Goal: Information Seeking & Learning: Learn about a topic

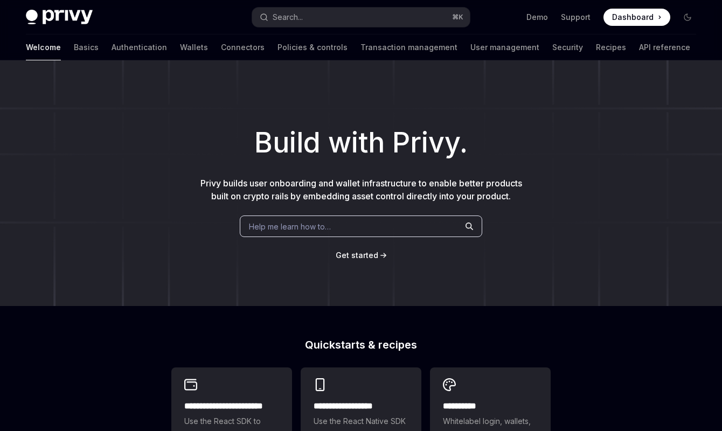
click at [248, 294] on div "Build with Privy. Privy builds user onboarding and wallet infrastructure to ena…" at bounding box center [361, 183] width 722 height 246
click at [112, 46] on link "Authentication" at bounding box center [140, 47] width 56 height 26
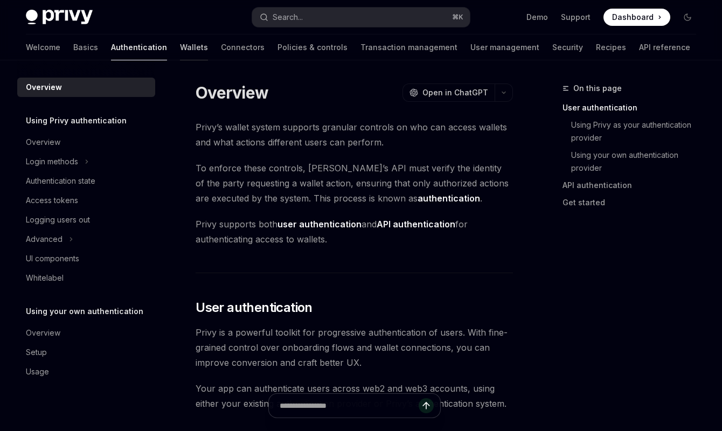
click at [180, 50] on link "Wallets" at bounding box center [194, 47] width 28 height 26
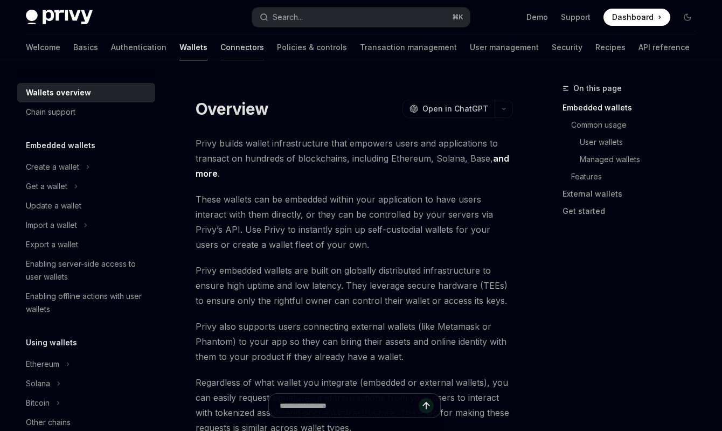
click at [220, 47] on link "Connectors" at bounding box center [242, 47] width 44 height 26
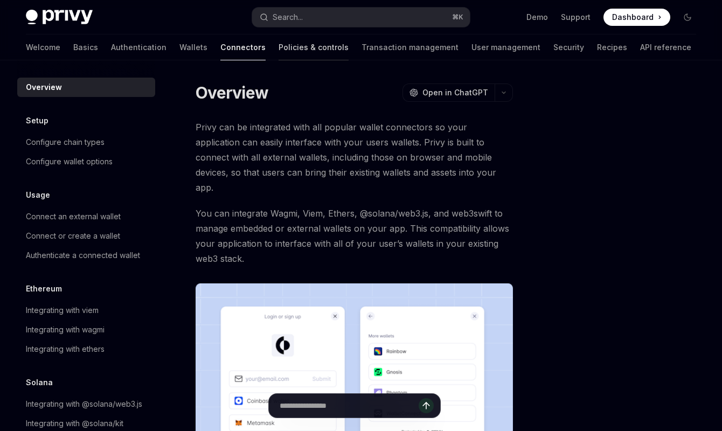
click at [279, 42] on link "Policies & controls" at bounding box center [314, 47] width 70 height 26
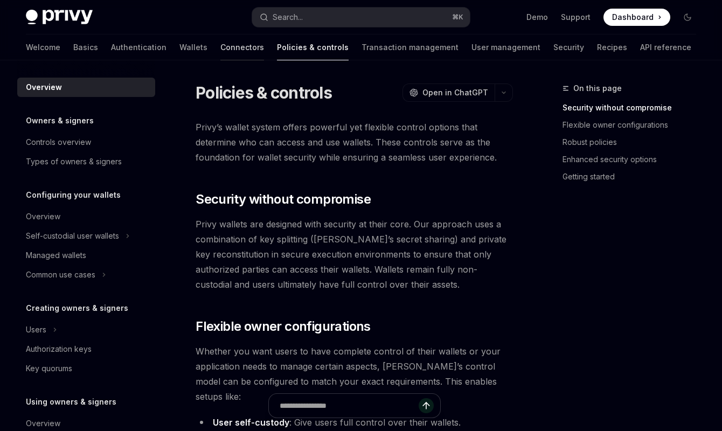
click at [220, 48] on link "Connectors" at bounding box center [242, 47] width 44 height 26
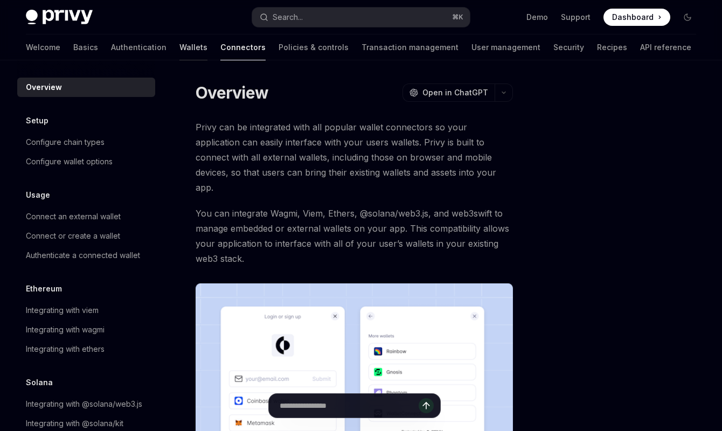
click at [179, 51] on link "Wallets" at bounding box center [193, 47] width 28 height 26
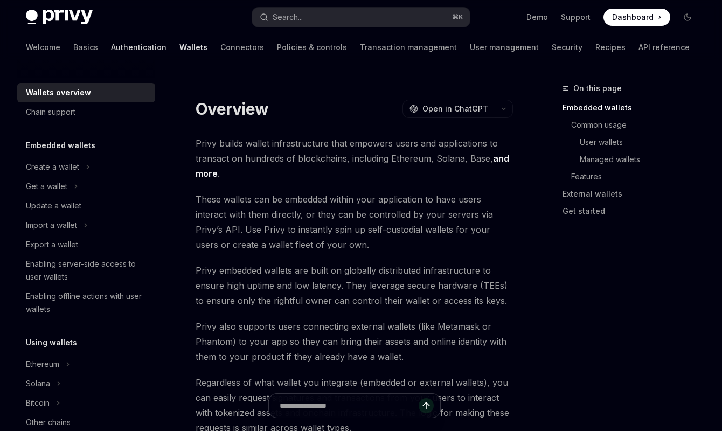
click at [111, 52] on link "Authentication" at bounding box center [139, 47] width 56 height 26
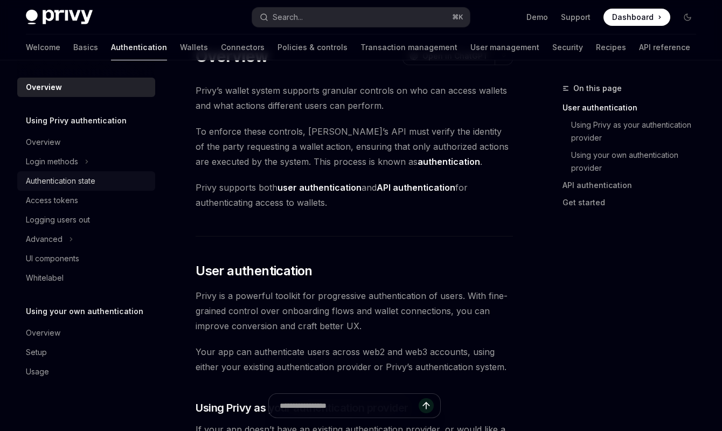
scroll to position [37, 0]
click at [180, 52] on link "Wallets" at bounding box center [194, 47] width 28 height 26
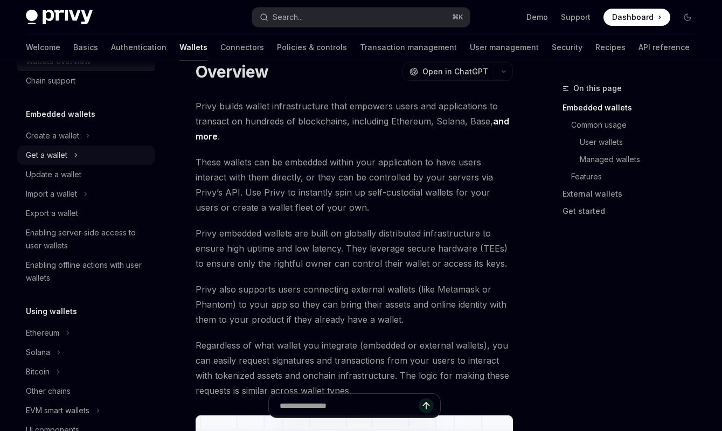
scroll to position [52, 0]
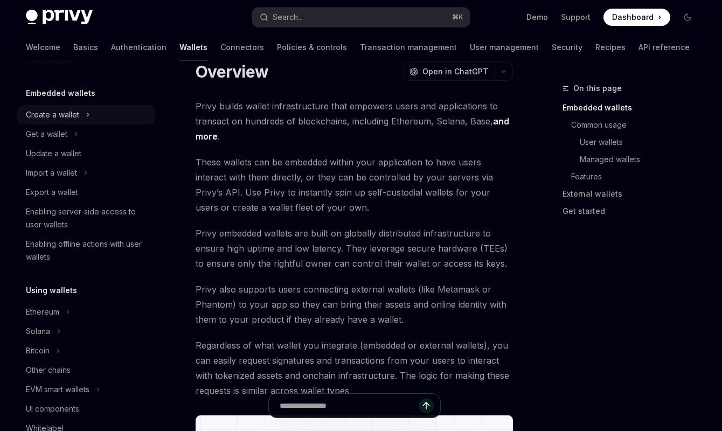
click at [60, 120] on div "Create a wallet" at bounding box center [52, 114] width 53 height 13
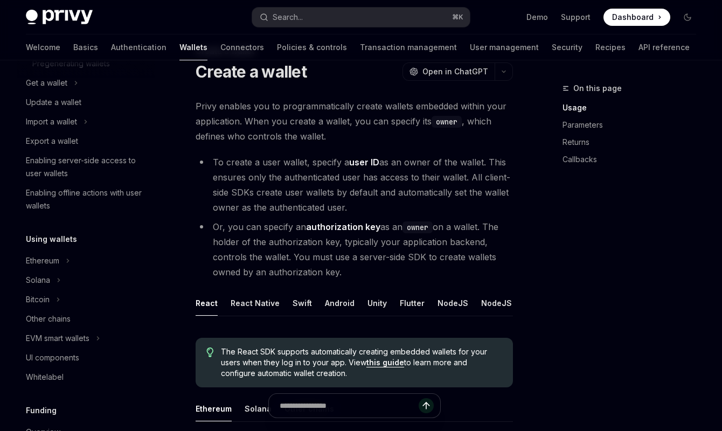
scroll to position [67, 0]
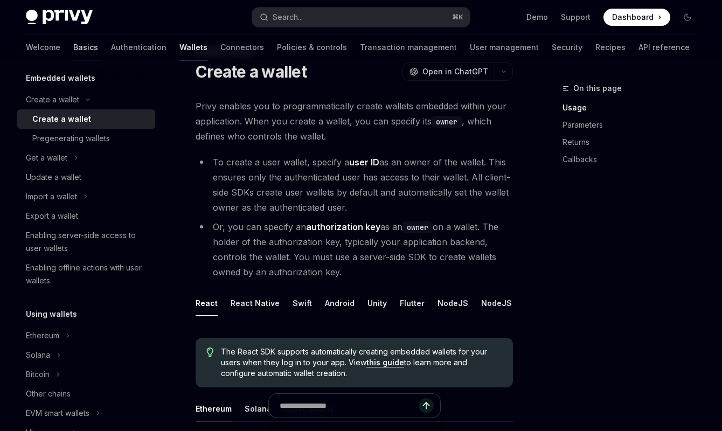
click at [73, 49] on link "Basics" at bounding box center [85, 47] width 25 height 26
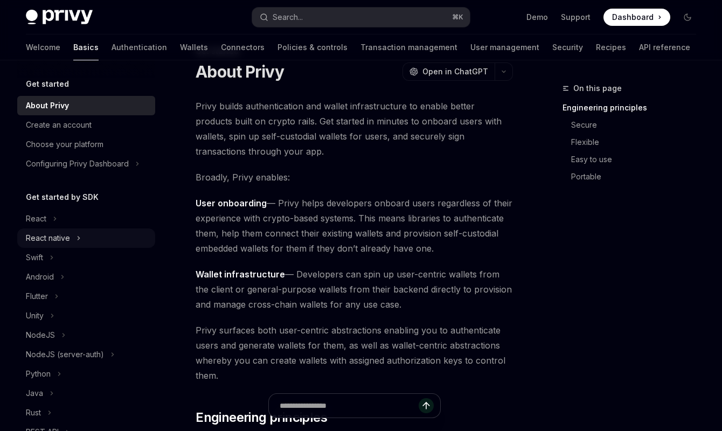
click at [50, 231] on button "React native" at bounding box center [86, 237] width 138 height 19
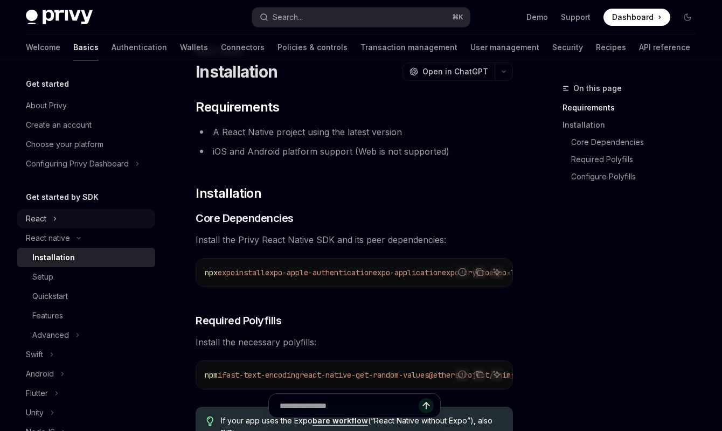
click at [49, 222] on button "React" at bounding box center [86, 218] width 138 height 19
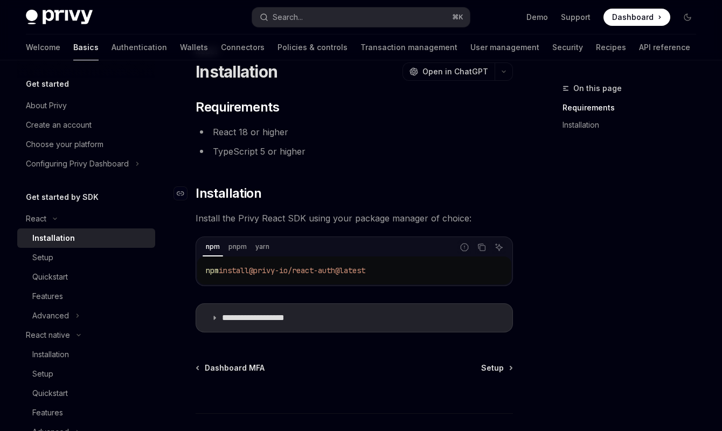
scroll to position [113, 0]
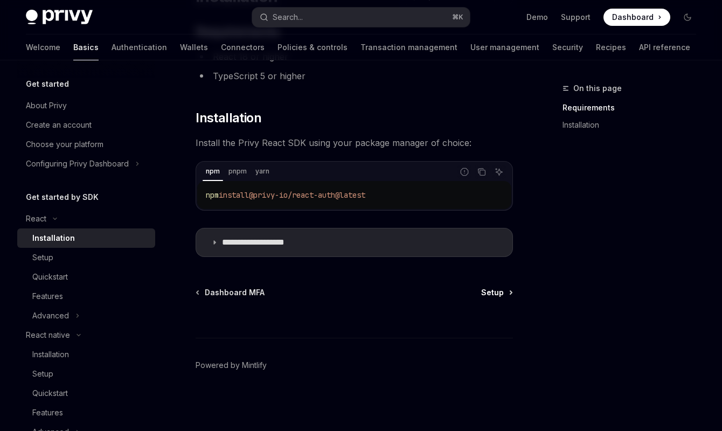
click at [505, 295] on link "Setup" at bounding box center [496, 292] width 31 height 11
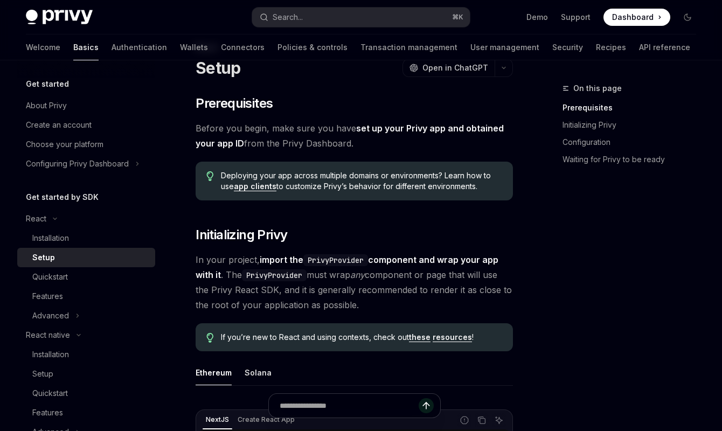
scroll to position [41, 0]
drag, startPoint x: 194, startPoint y: 99, endPoint x: 194, endPoint y: 66, distance: 33.4
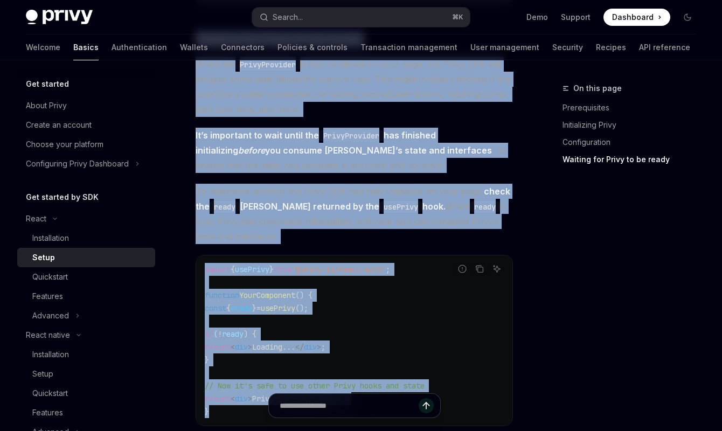
scroll to position [1437, 0]
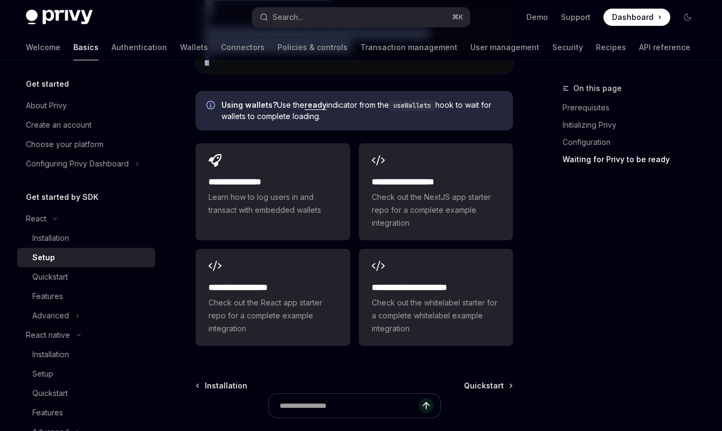
drag, startPoint x: 193, startPoint y: 64, endPoint x: 331, endPoint y: 122, distance: 150.2
copy div "Setup OpenAI Open in ChatGPT OpenAI Open in ChatGPT ​ Prerequisites Before you …"
click at [64, 282] on div "Quickstart" at bounding box center [50, 277] width 36 height 13
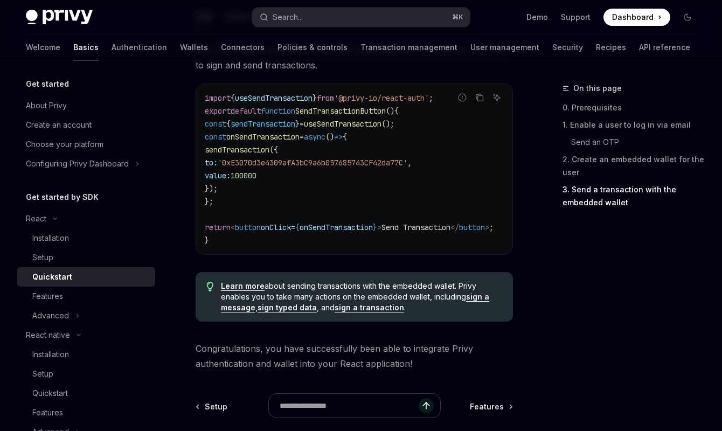
scroll to position [1150, 0]
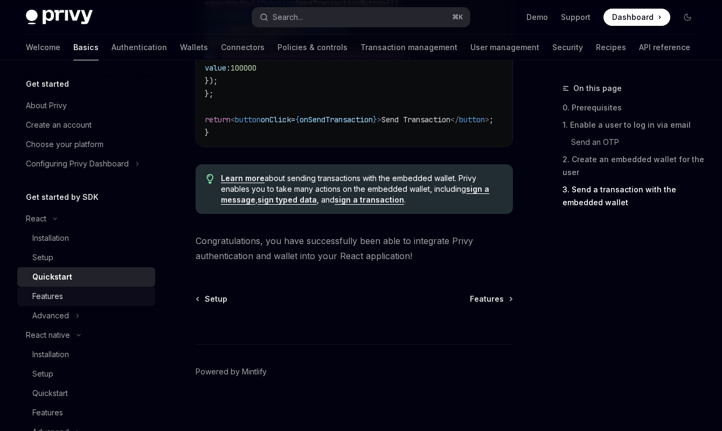
click at [60, 302] on div "Features" at bounding box center [47, 296] width 31 height 13
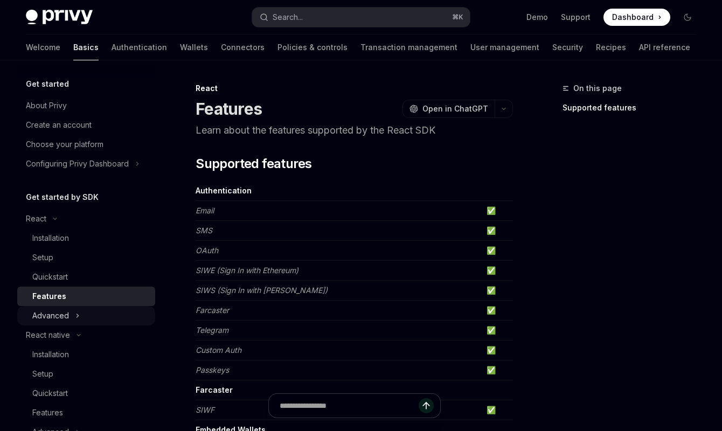
click at [60, 314] on div "Advanced" at bounding box center [50, 315] width 37 height 13
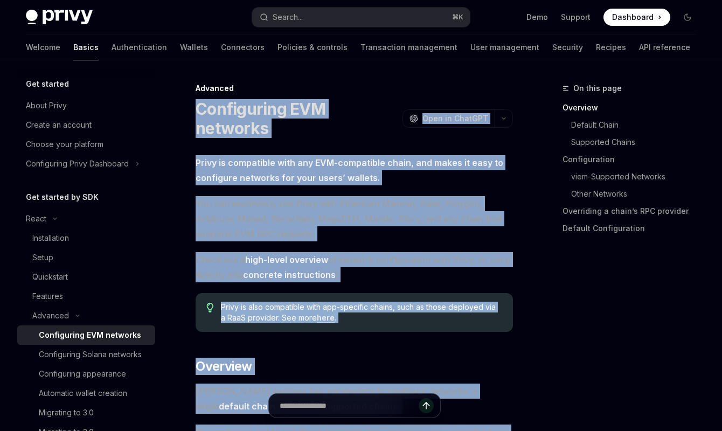
drag, startPoint x: 507, startPoint y: 177, endPoint x: 194, endPoint y: 110, distance: 319.6
copy div "Configuring EVM networks OpenAI Open in ChatGPT OpenAI Open in ChatGPT Privy is…"
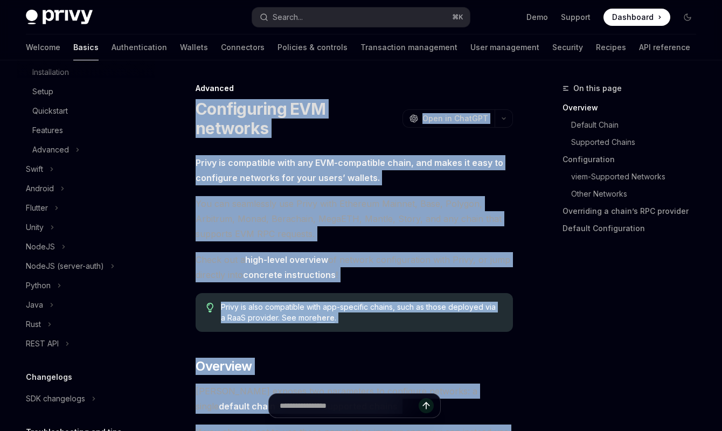
scroll to position [491, 0]
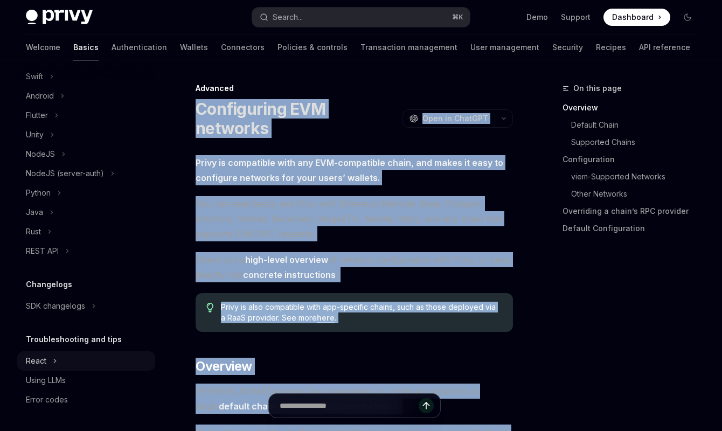
click at [47, 360] on button "React" at bounding box center [86, 360] width 138 height 19
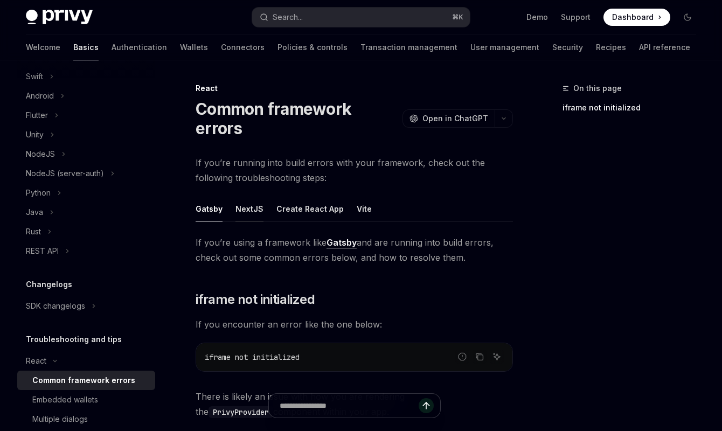
click at [245, 196] on div "NextJS" at bounding box center [249, 208] width 28 height 25
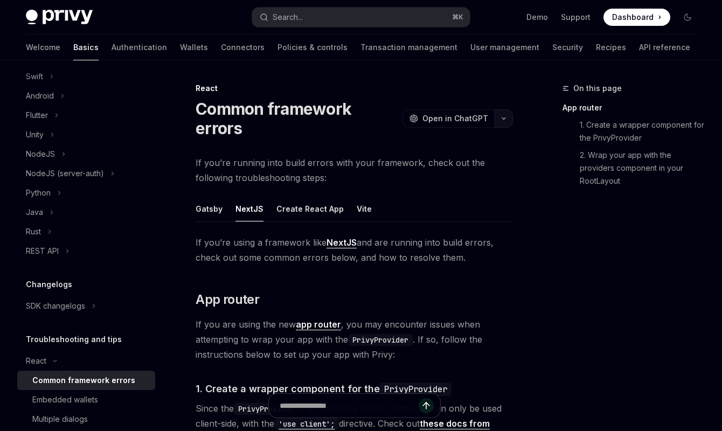
click at [499, 112] on button "button" at bounding box center [504, 118] width 18 height 18
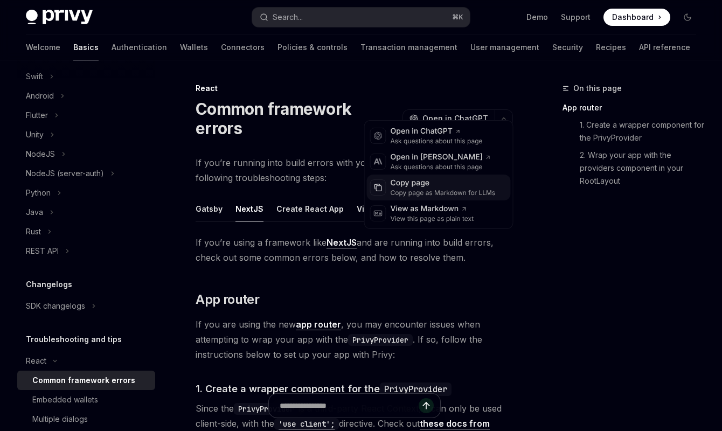
click at [410, 192] on div "Copy page as Markdown for LLMs" at bounding box center [443, 193] width 105 height 9
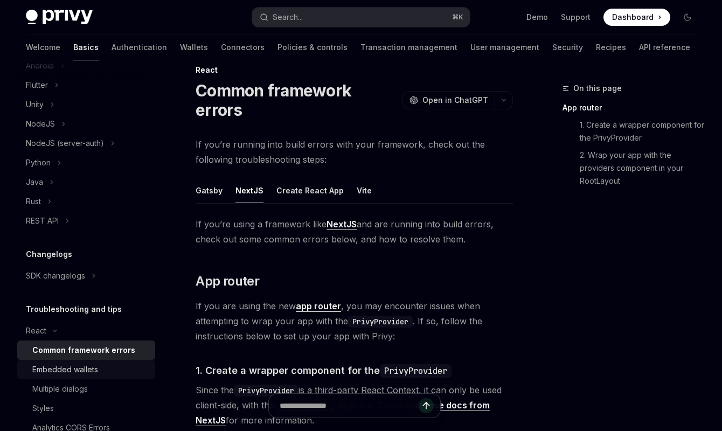
scroll to position [588, 0]
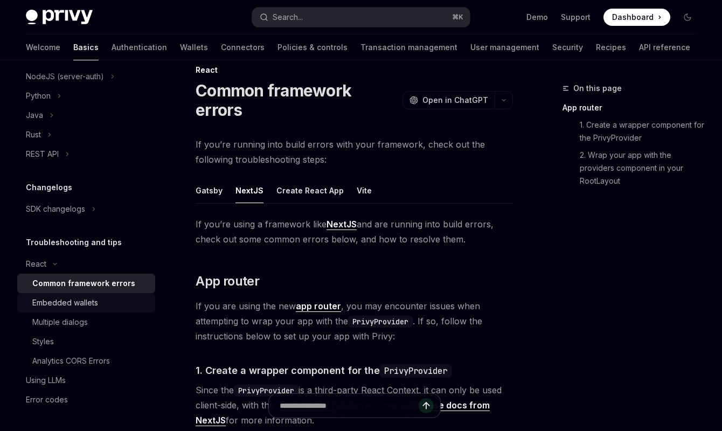
click at [61, 309] on div "Embedded wallets" at bounding box center [65, 302] width 66 height 13
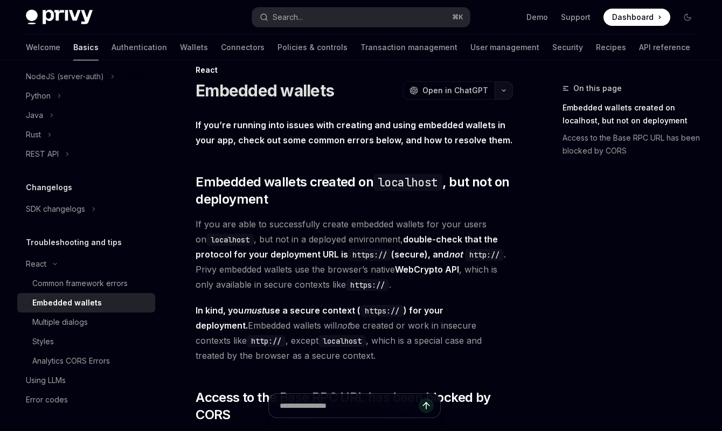
click at [504, 95] on button "button" at bounding box center [504, 90] width 18 height 18
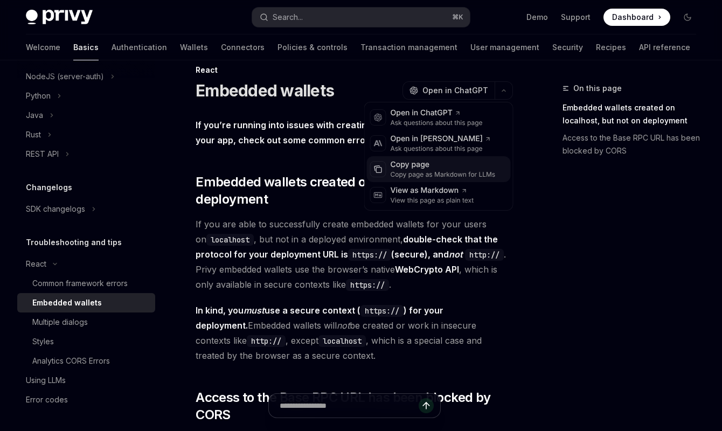
click at [435, 174] on div "Copy page as Markdown for LLMs" at bounding box center [443, 174] width 105 height 9
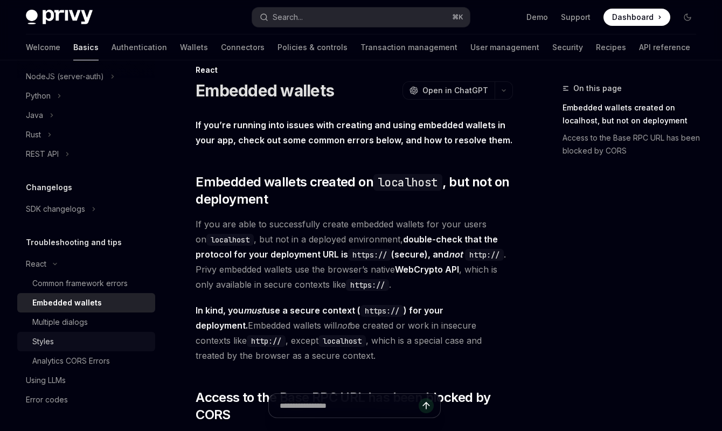
click at [46, 338] on div "Styles" at bounding box center [43, 341] width 22 height 13
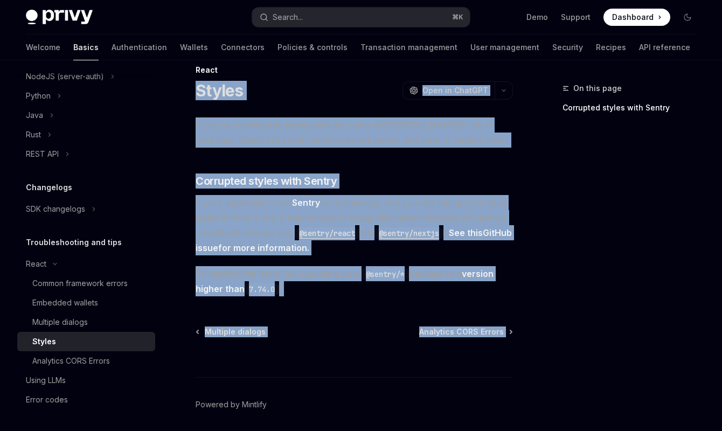
drag, startPoint x: 191, startPoint y: 89, endPoint x: 431, endPoint y: 351, distance: 354.7
click at [431, 351] on div "React Styles OpenAI Open in ChatGPT OpenAI Open in ChatGPT If you’re running in…" at bounding box center [253, 267] width 524 height 407
copy div "Styles OpenAI Open in ChatGPT OpenAI Open in ChatGPT If you’re running into iss…"
click at [48, 317] on div "Multiple dialogs" at bounding box center [60, 322] width 56 height 13
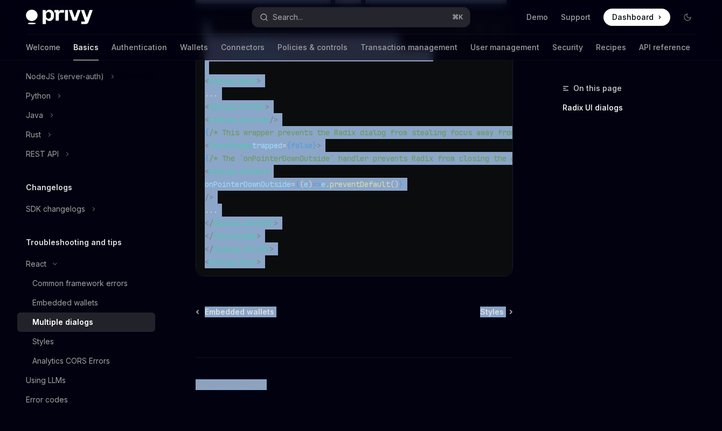
scroll to position [647, 0]
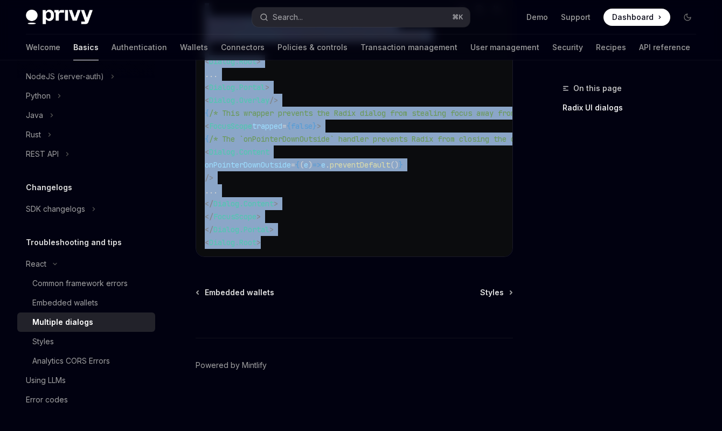
drag, startPoint x: 194, startPoint y: 89, endPoint x: 383, endPoint y: 253, distance: 249.8
copy div "Multiple dialogs OpenAI Open in ChatGPT OpenAI Open in ChatGPT The Privy modal …"
click at [604, 108] on link "Radix UI dialogs" at bounding box center [634, 107] width 142 height 17
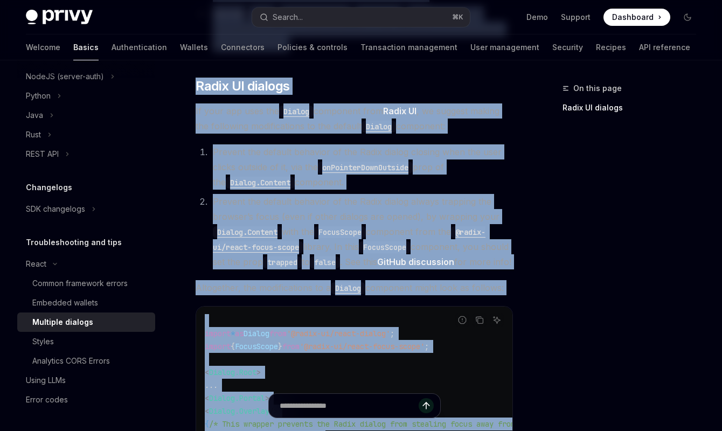
scroll to position [313, 0]
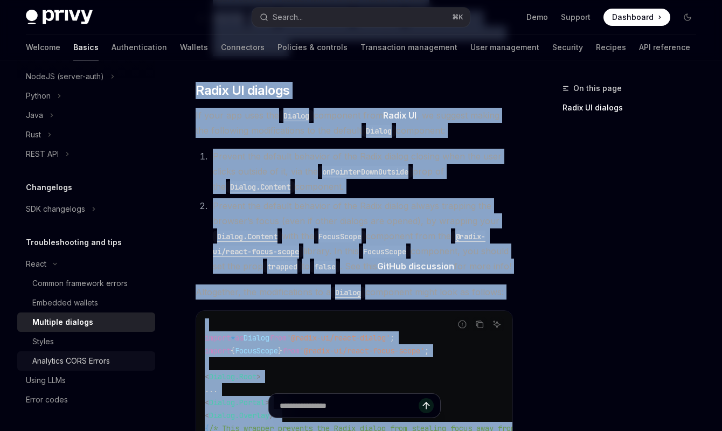
click at [71, 356] on div "Analytics CORS Errors" at bounding box center [71, 361] width 78 height 13
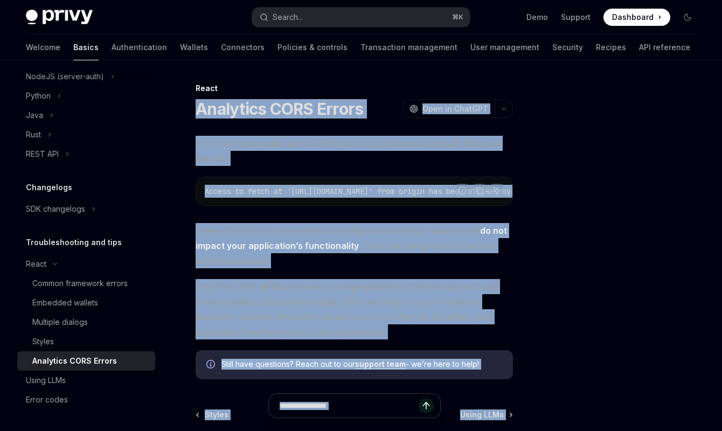
scroll to position [127, 0]
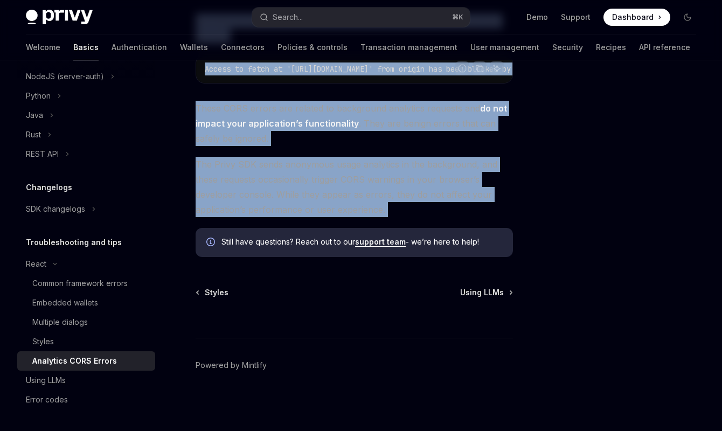
drag, startPoint x: 181, startPoint y: 103, endPoint x: 405, endPoint y: 231, distance: 258.2
click at [405, 231] on div "React Analytics CORS Errors OpenAI Open in ChatGPT OpenAI Open in ChatGPT You m…" at bounding box center [253, 196] width 524 height 472
copy div "Analytics CORS Errors OpenAI Open in ChatGPT OpenAI Open in ChatGPT You may occ…"
click at [56, 317] on div "Multiple dialogs" at bounding box center [60, 322] width 56 height 13
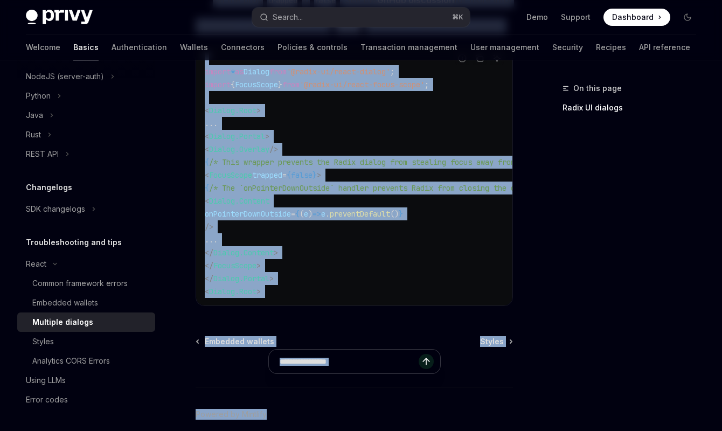
scroll to position [647, 0]
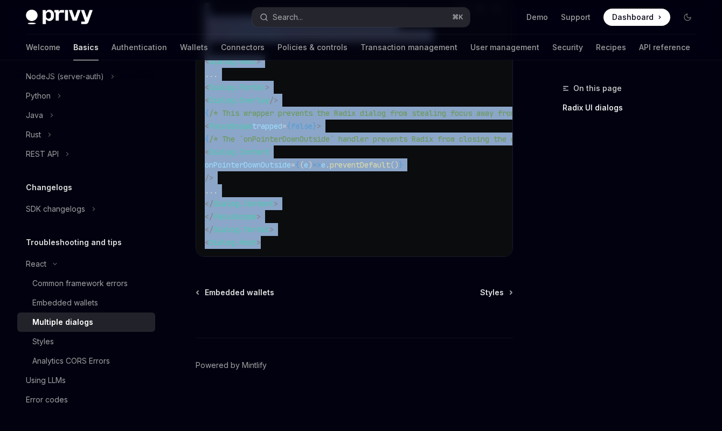
drag, startPoint x: 190, startPoint y: 107, endPoint x: 345, endPoint y: 249, distance: 210.9
copy div "Multiple dialogs OpenAI Open in ChatGPT OpenAI Open in ChatGPT The Privy modal …"
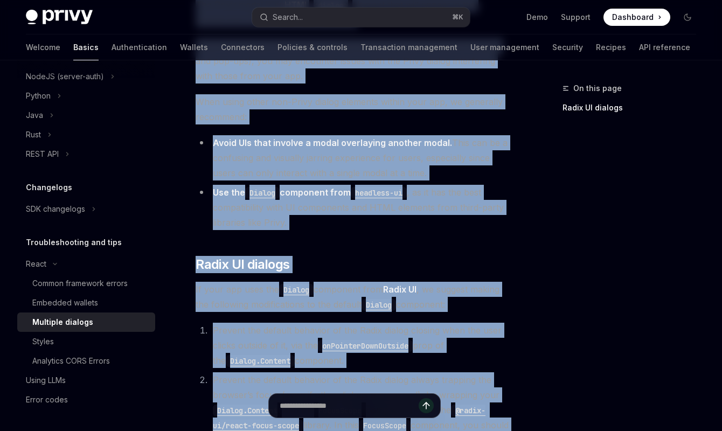
scroll to position [131, 0]
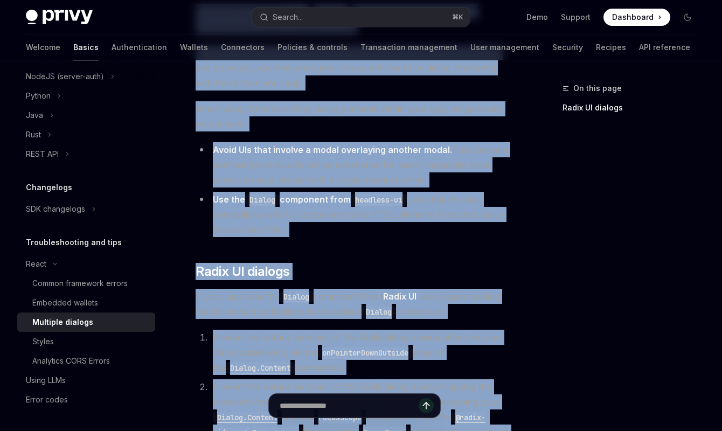
click at [335, 250] on div "The Privy modal is an HTML <dialog> element that will appear in the foreground …" at bounding box center [354, 378] width 317 height 749
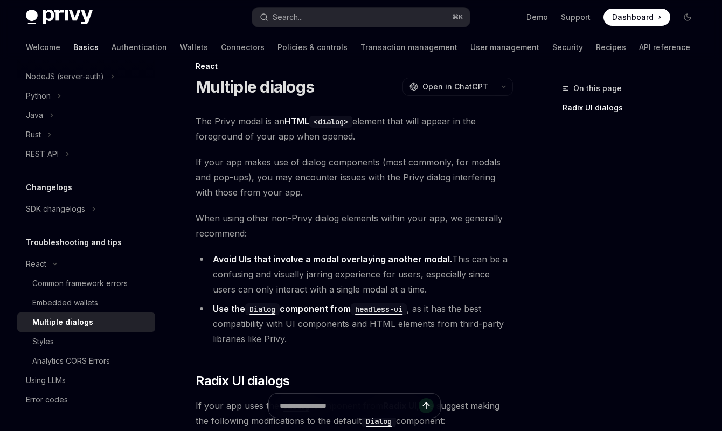
scroll to position [0, 0]
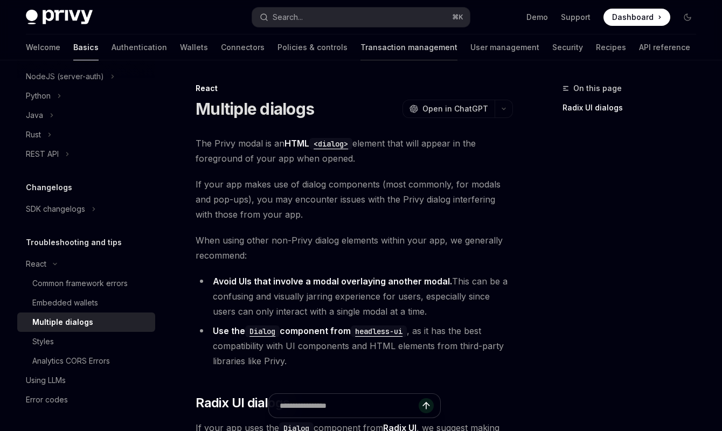
click at [360, 44] on link "Transaction management" at bounding box center [408, 47] width 97 height 26
type textarea "*"
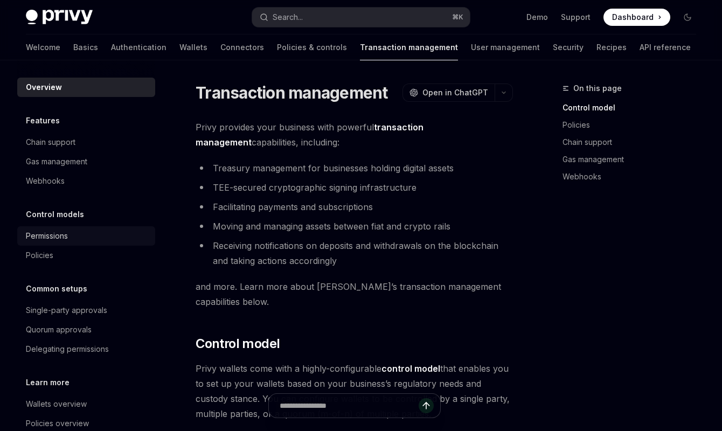
scroll to position [43, 0]
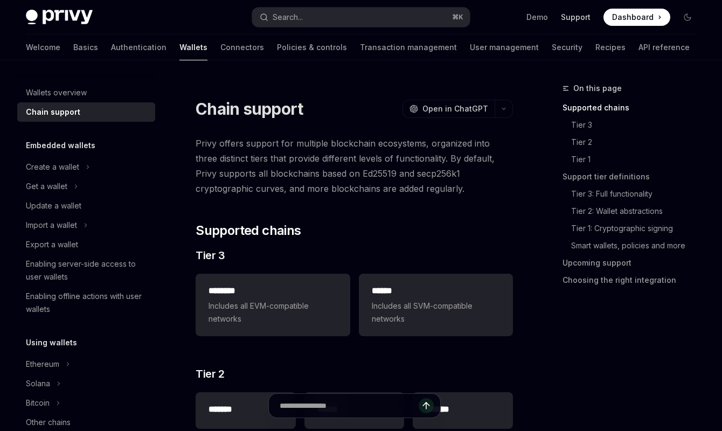
click at [578, 17] on link "Support" at bounding box center [576, 17] width 30 height 11
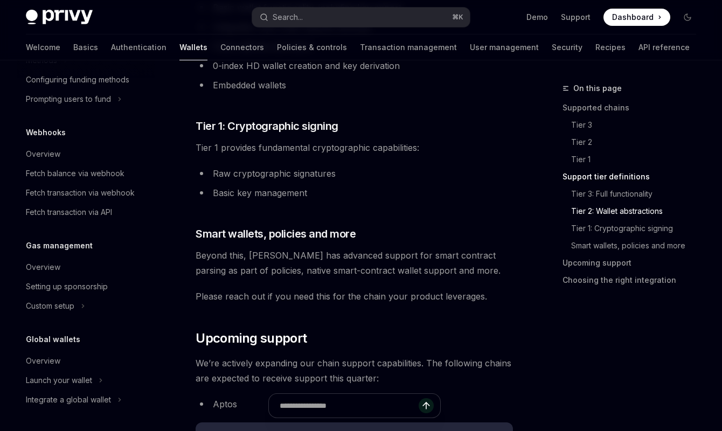
scroll to position [962, 0]
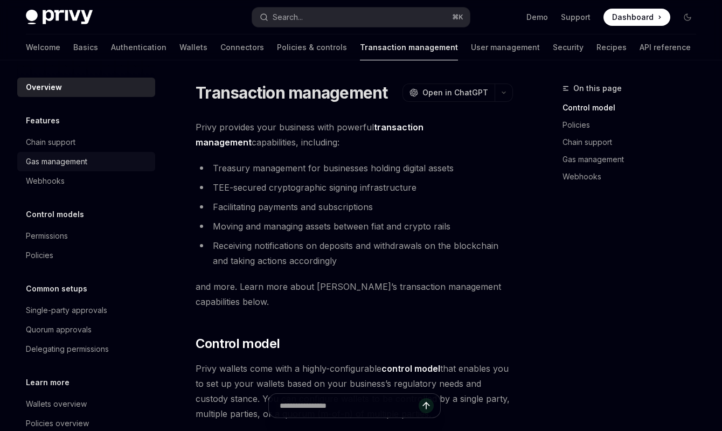
scroll to position [43, 0]
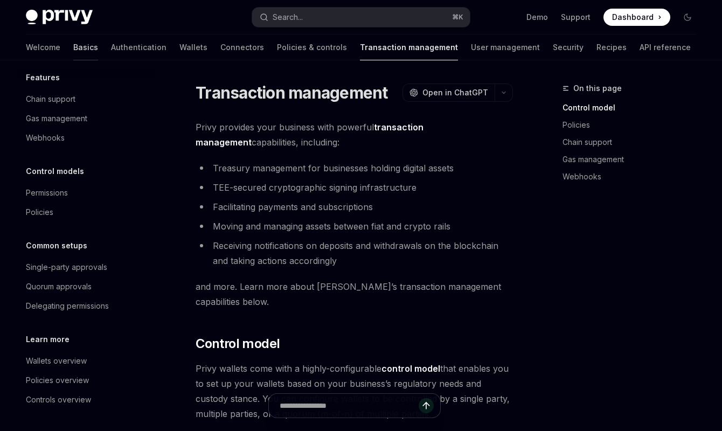
click at [73, 56] on link "Basics" at bounding box center [85, 47] width 25 height 26
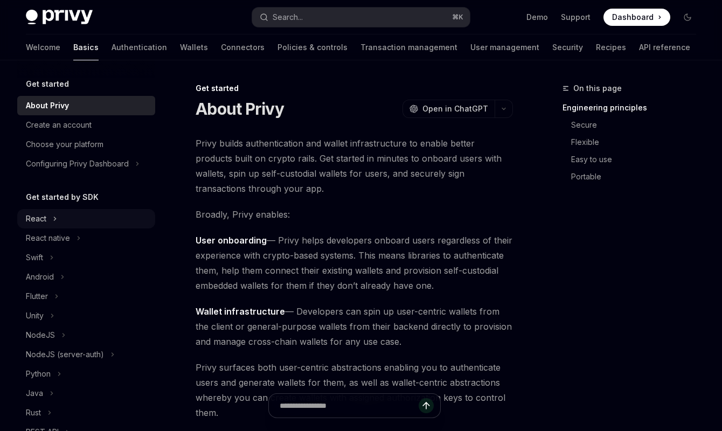
click at [56, 219] on icon "Toggle React section" at bounding box center [55, 218] width 4 height 13
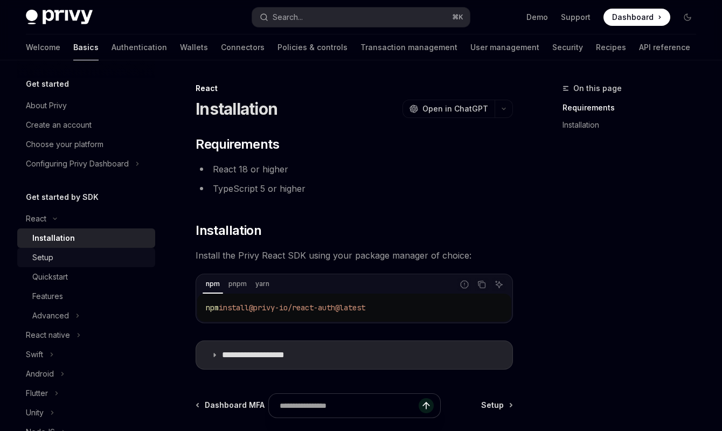
click at [76, 258] on div "Setup" at bounding box center [90, 257] width 116 height 13
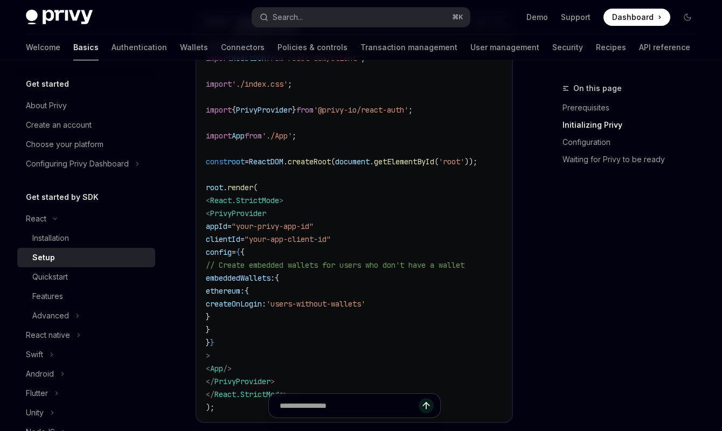
scroll to position [507, 0]
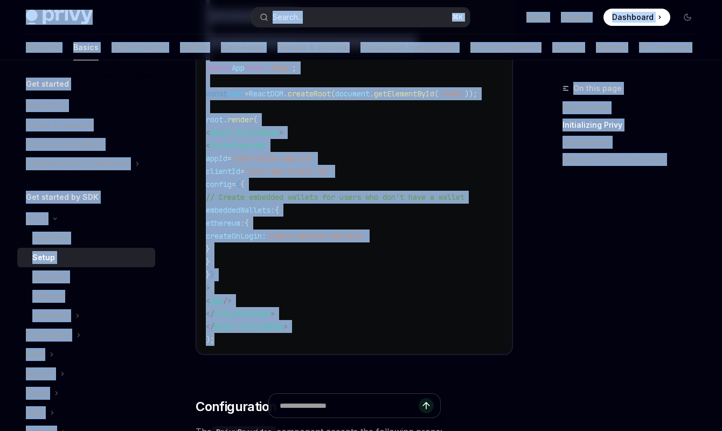
drag, startPoint x: 230, startPoint y: 339, endPoint x: 213, endPoint y: 31, distance: 309.2
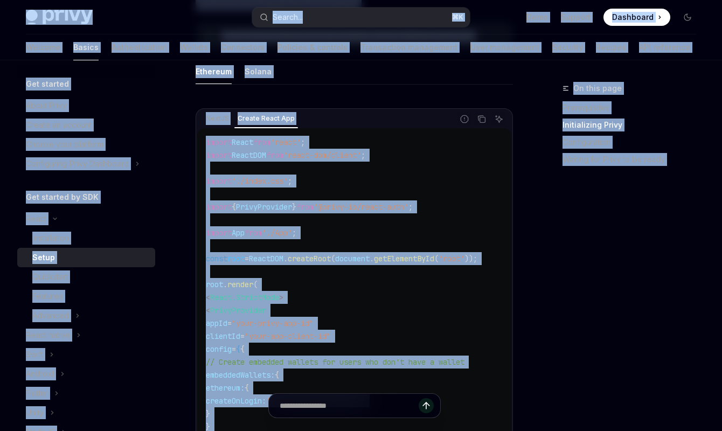
scroll to position [342, 0]
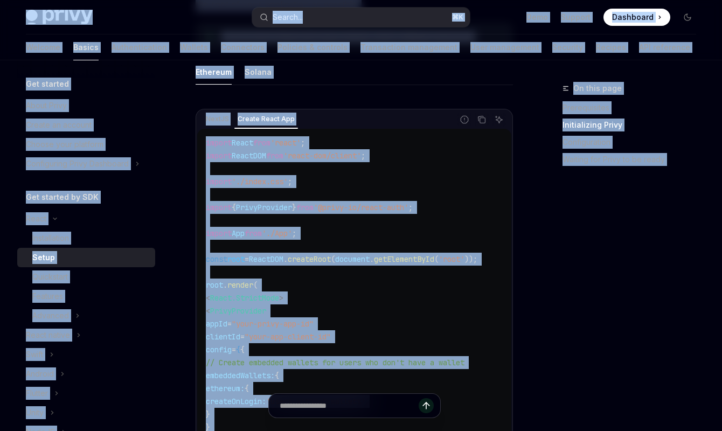
click at [223, 148] on code "import React from 'react' ; import ReactDOM from 'react-dom/client' ; import '.…" at bounding box center [354, 323] width 297 height 375
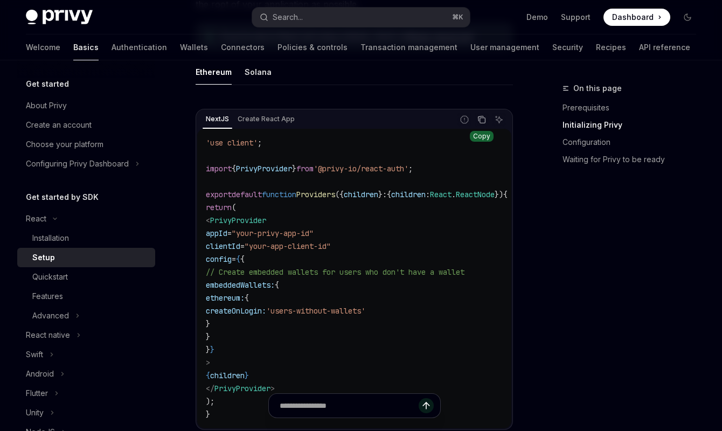
click at [482, 120] on icon "Copy the contents from the code block" at bounding box center [481, 119] width 9 height 9
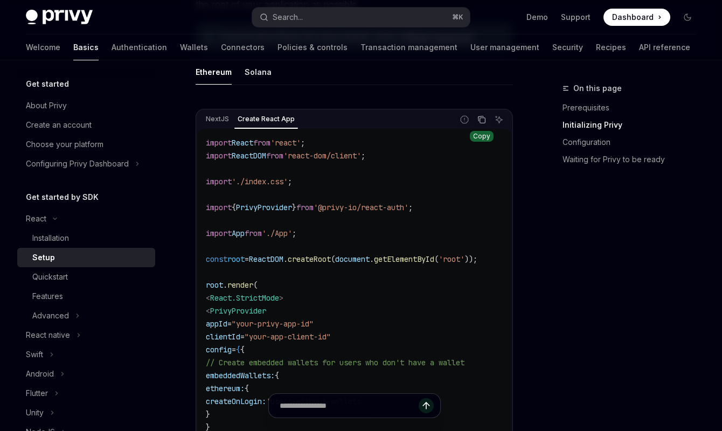
click at [482, 122] on icon "Copy the contents from the code block" at bounding box center [481, 119] width 9 height 9
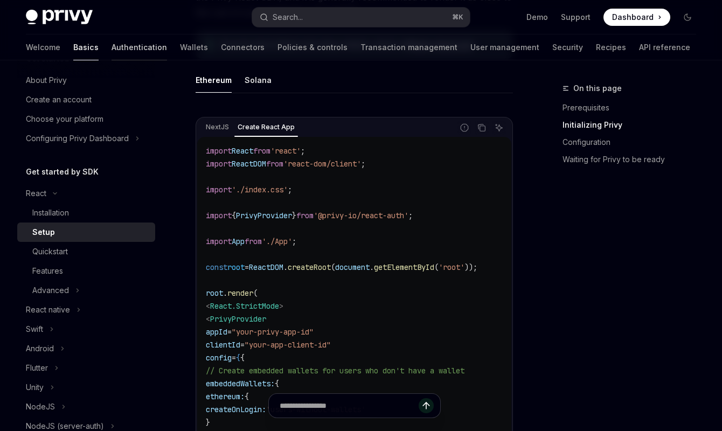
scroll to position [26, 0]
click at [112, 38] on link "Authentication" at bounding box center [140, 47] width 56 height 26
type textarea "*"
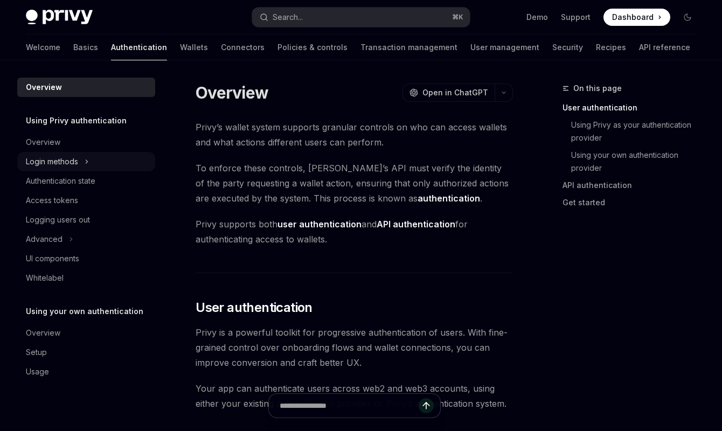
click at [74, 158] on div "Login methods" at bounding box center [52, 161] width 52 height 13
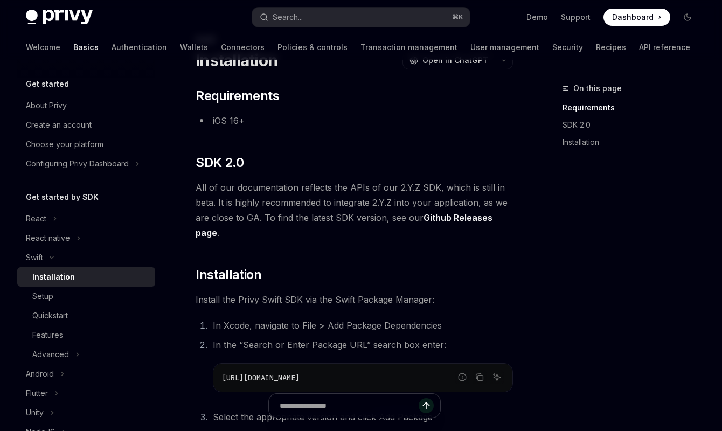
scroll to position [50, 0]
click at [63, 235] on div "React native" at bounding box center [48, 238] width 44 height 13
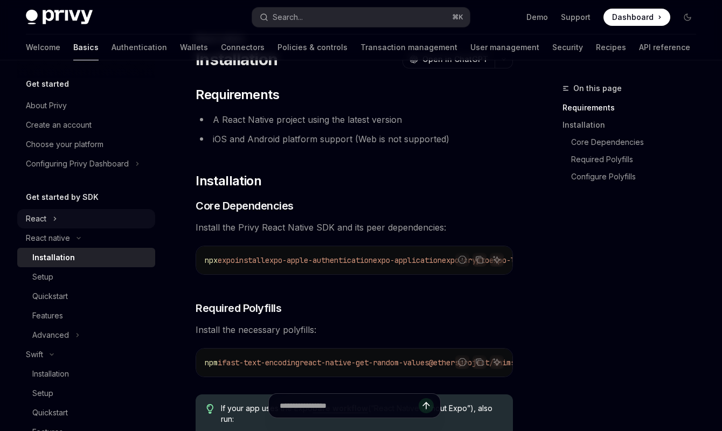
click at [48, 218] on button "React" at bounding box center [86, 218] width 138 height 19
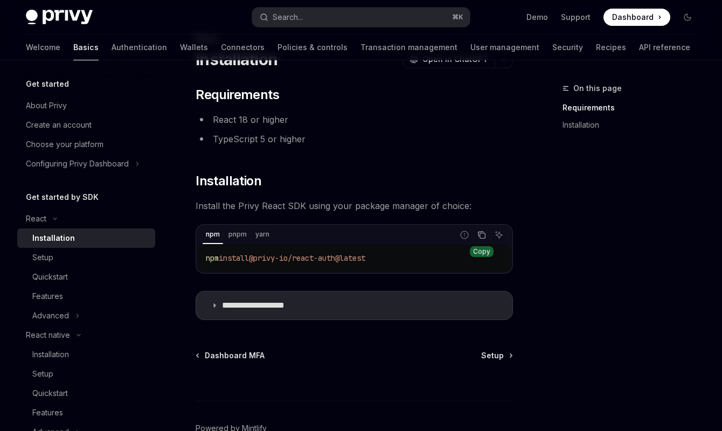
click at [478, 239] on icon "Copy the contents from the code block" at bounding box center [481, 235] width 9 height 9
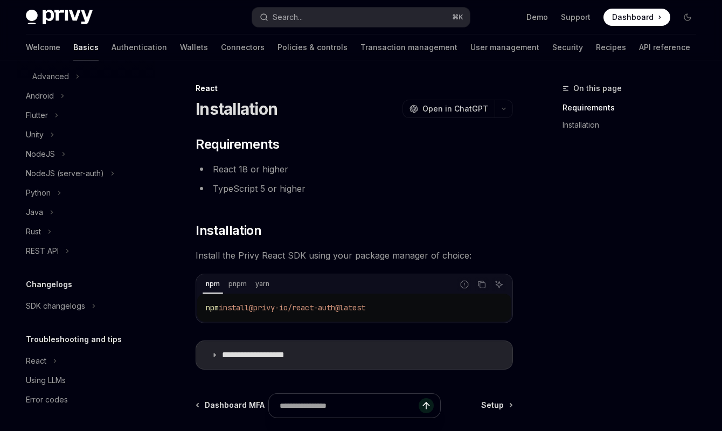
scroll to position [113, 0]
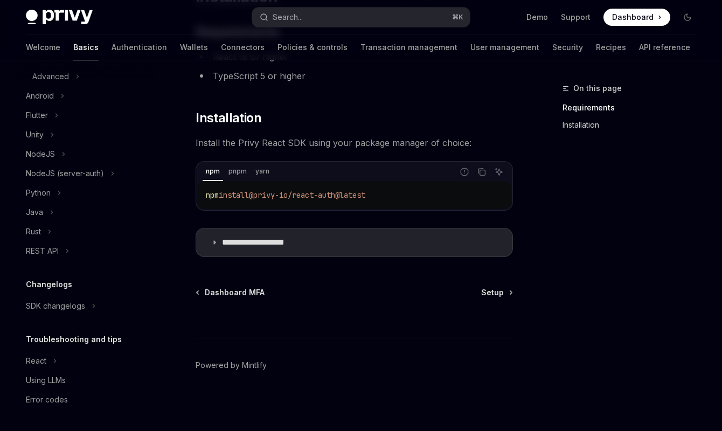
click at [580, 130] on link "Installation" at bounding box center [634, 124] width 142 height 17
click at [48, 363] on button "React" at bounding box center [86, 360] width 138 height 19
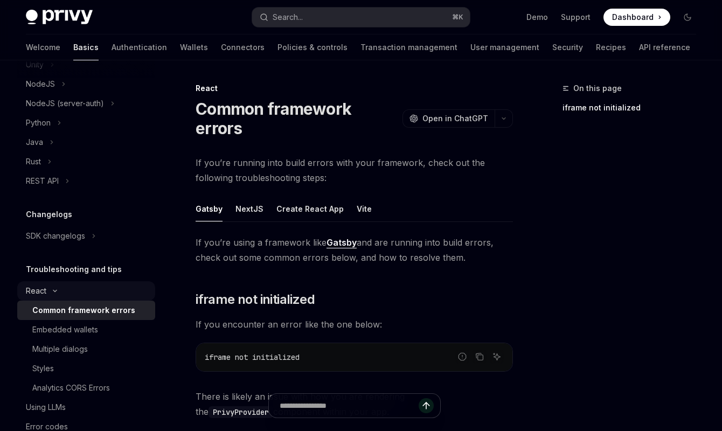
scroll to position [550, 0]
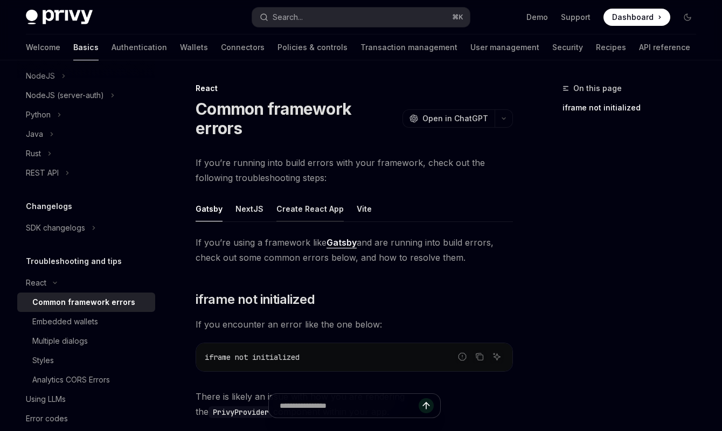
click at [302, 196] on div "Create React App" at bounding box center [309, 208] width 67 height 25
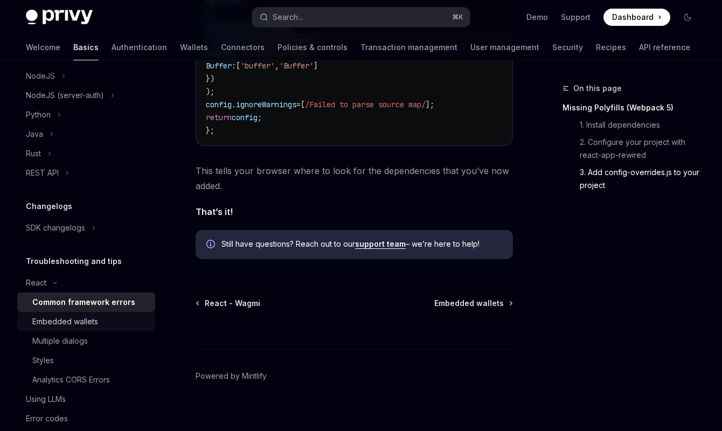
scroll to position [569, 0]
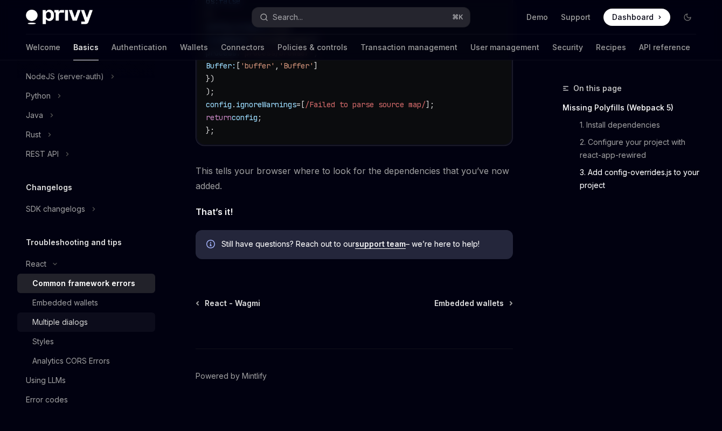
click at [64, 325] on div "Multiple dialogs" at bounding box center [60, 322] width 56 height 13
type textarea "*"
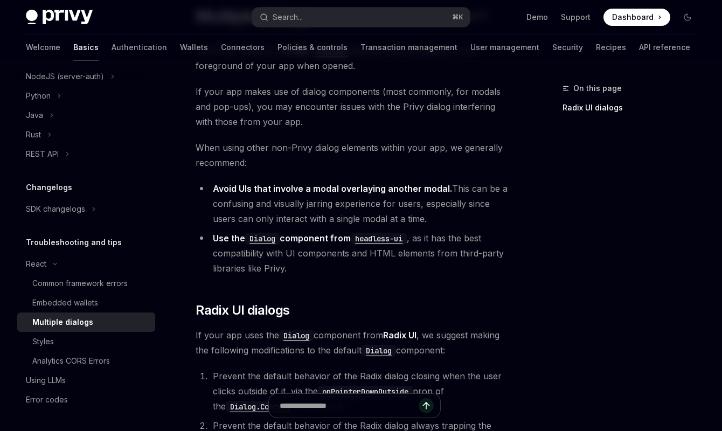
scroll to position [98, 0]
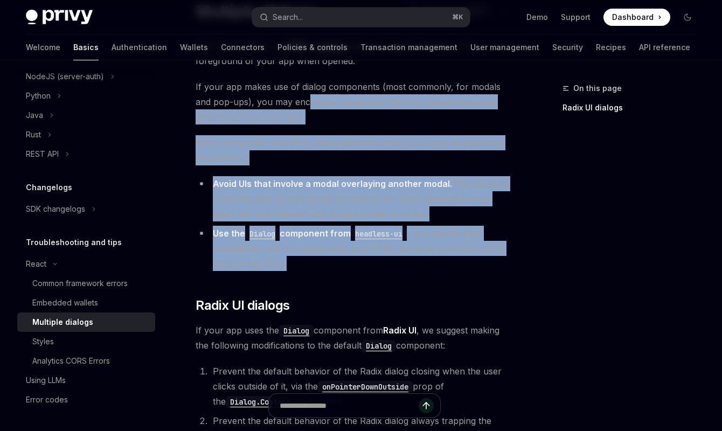
drag, startPoint x: 293, startPoint y: 102, endPoint x: 385, endPoint y: 268, distance: 190.1
click at [385, 268] on div "The Privy modal is an HTML <dialog> element that will appear in the foreground …" at bounding box center [354, 412] width 317 height 749
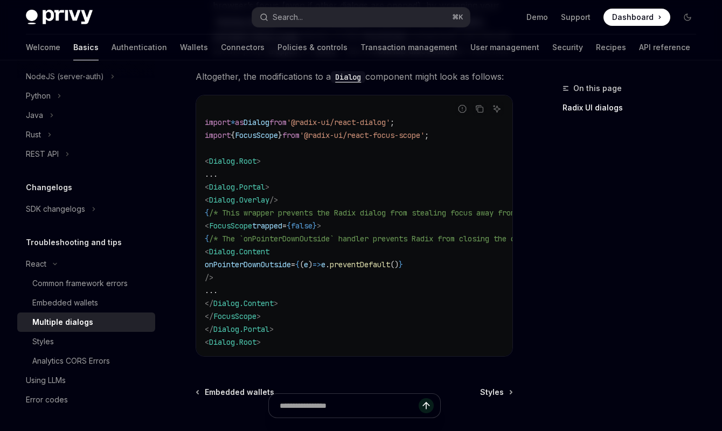
scroll to position [533, 0]
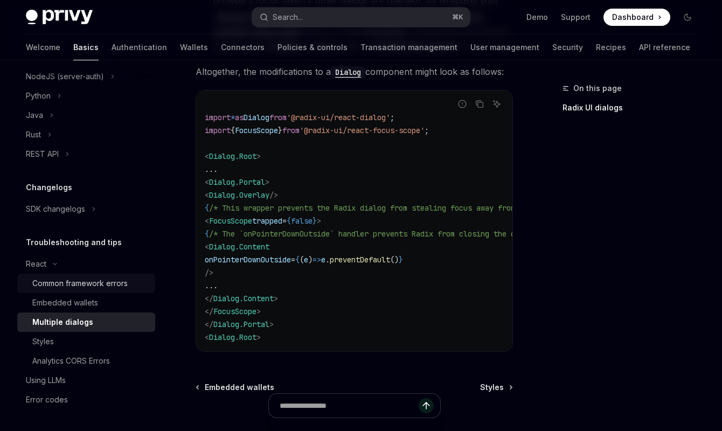
click at [81, 292] on link "Common framework errors" at bounding box center [86, 283] width 138 height 19
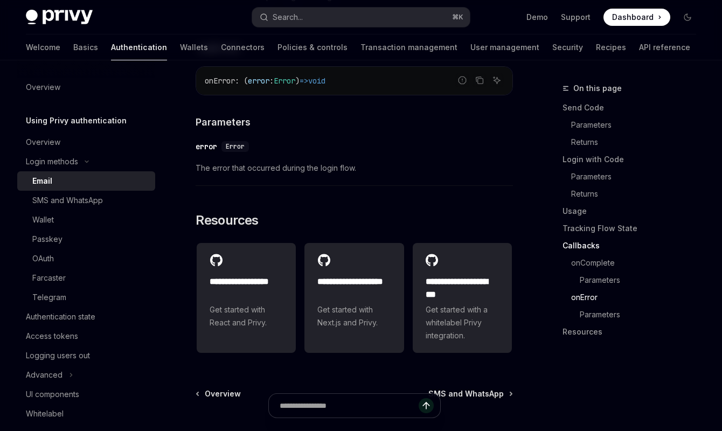
scroll to position [2239, 0]
click at [361, 176] on span "The error that occurred during the login flow." at bounding box center [354, 169] width 317 height 13
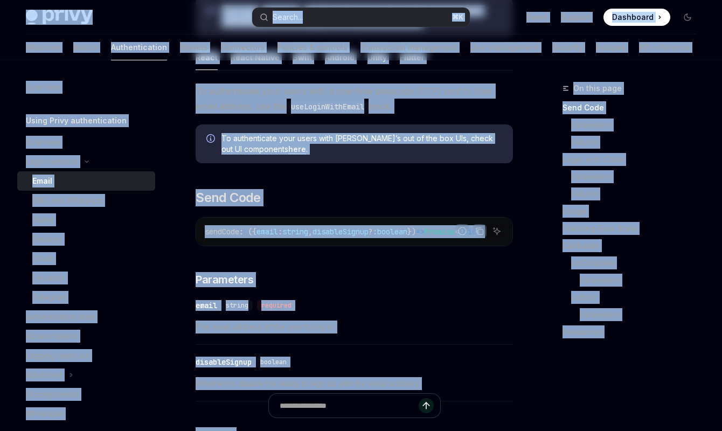
scroll to position [0, 0]
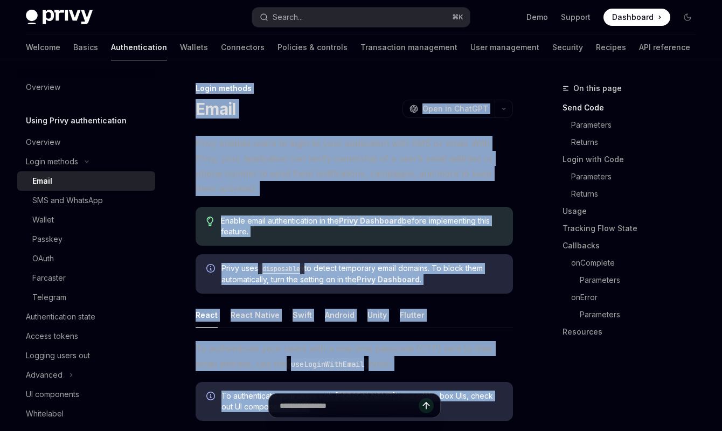
drag, startPoint x: 365, startPoint y: 206, endPoint x: 188, endPoint y: 87, distance: 213.6
copy div "Lorem ipsumdo Sitam ConsEC Adip el SeddOEI TempOR Inci ut LaboREE Dolor magnaal…"
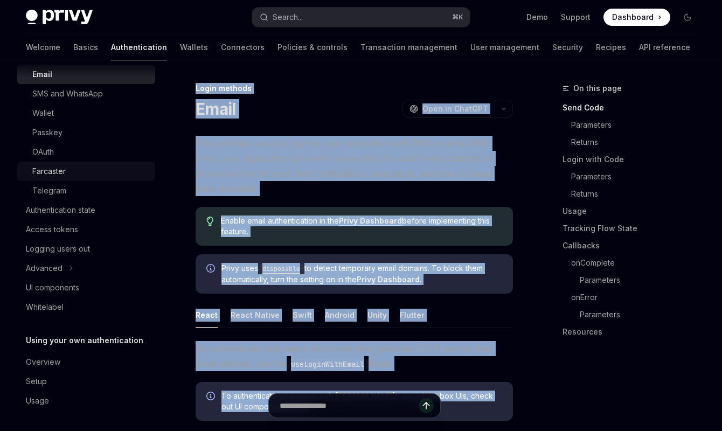
scroll to position [108, 0]
click at [70, 209] on div "Authentication state" at bounding box center [61, 209] width 70 height 13
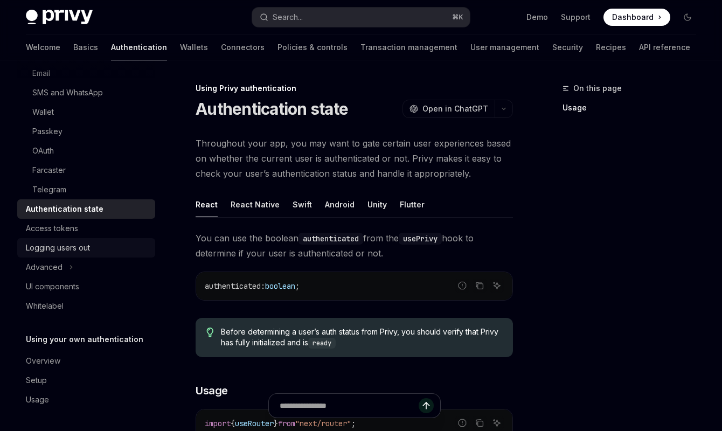
click at [64, 238] on link "Logging users out" at bounding box center [86, 247] width 138 height 19
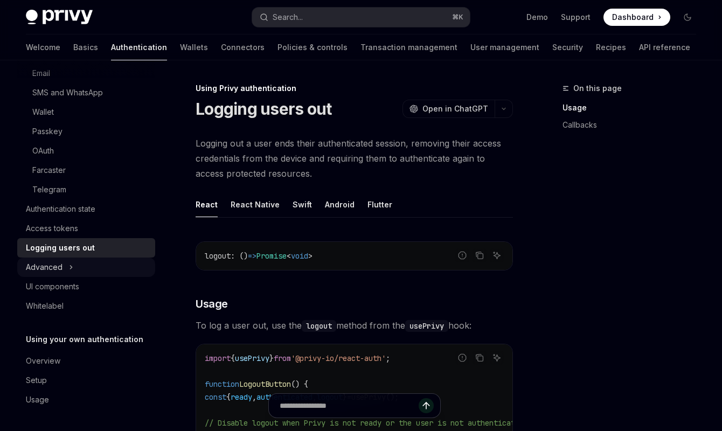
click at [64, 261] on button "Advanced" at bounding box center [86, 267] width 138 height 19
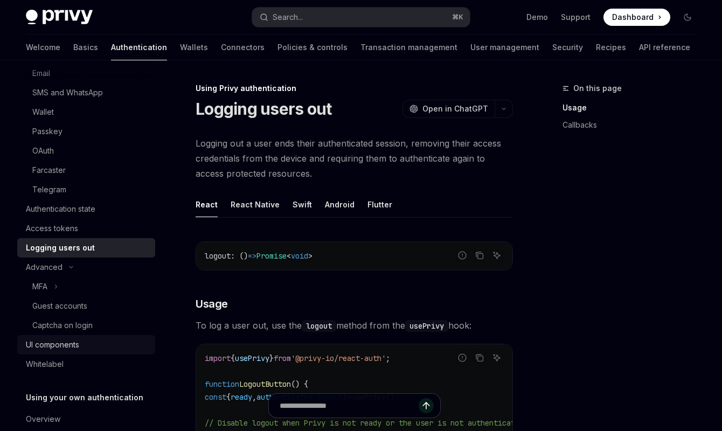
click at [56, 342] on div "UI components" at bounding box center [52, 344] width 53 height 13
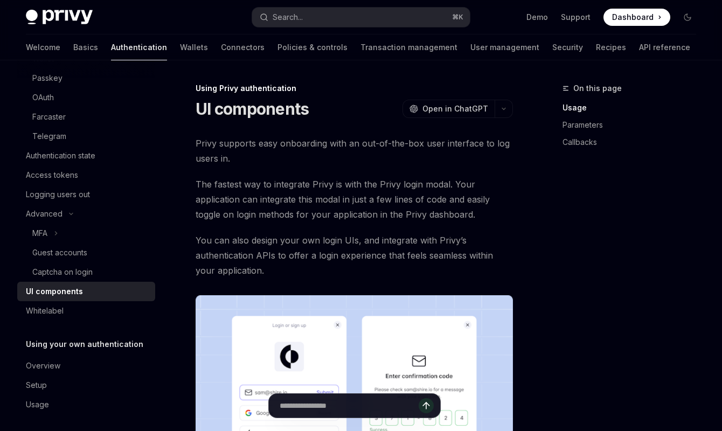
scroll to position [166, 0]
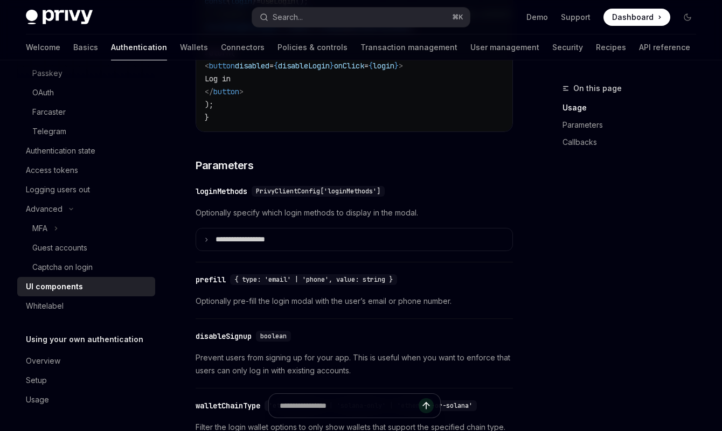
click at [268, 280] on div "​ prefill { type: 'email' | 'phone', value: string } Optionally pre-fill the lo…" at bounding box center [354, 293] width 317 height 51
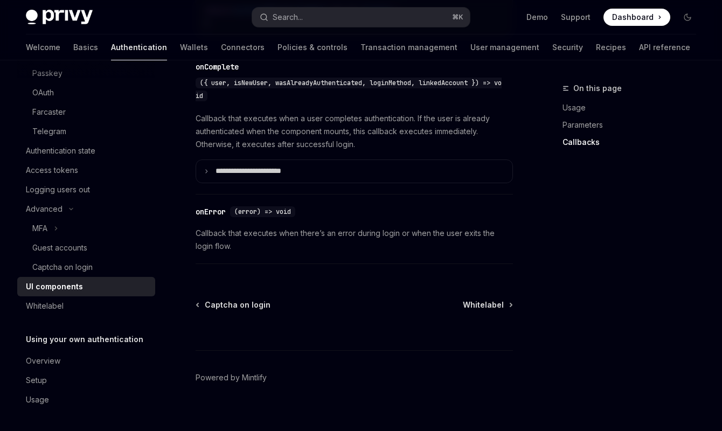
scroll to position [1656, 0]
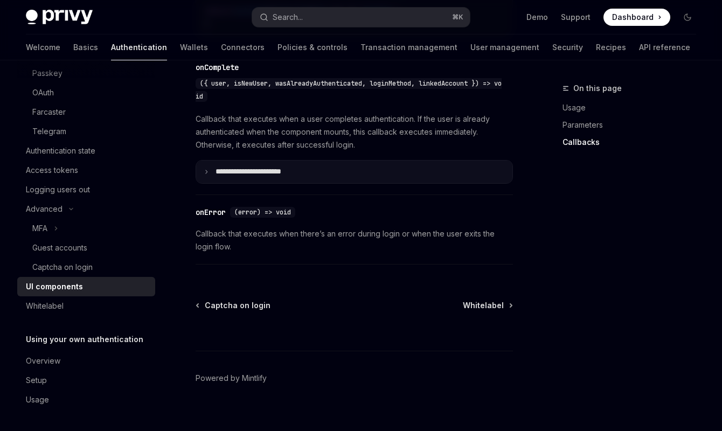
click at [223, 177] on p "**********" at bounding box center [263, 172] width 95 height 10
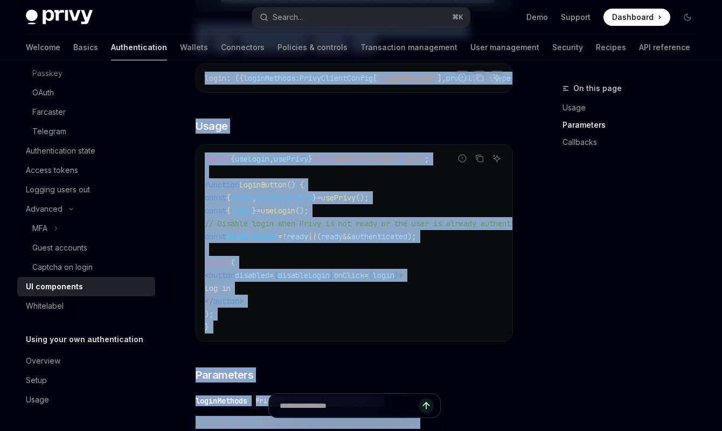
scroll to position [0, 0]
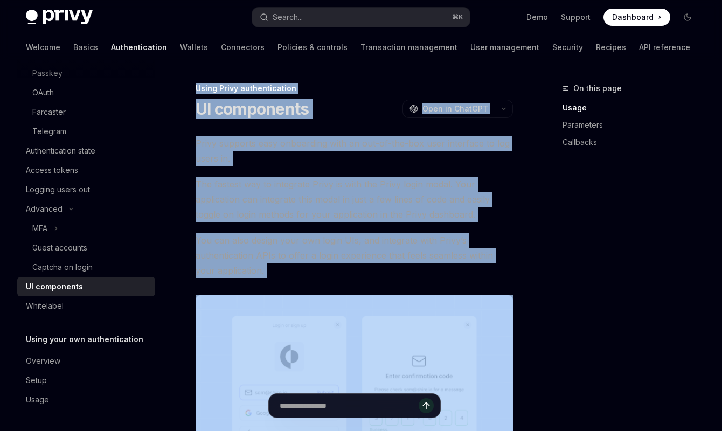
drag, startPoint x: 252, startPoint y: 244, endPoint x: 192, endPoint y: 93, distance: 162.8
copy div "Using Privy authentication UI components OpenAI Open in ChatGPT OpenAI Open in …"
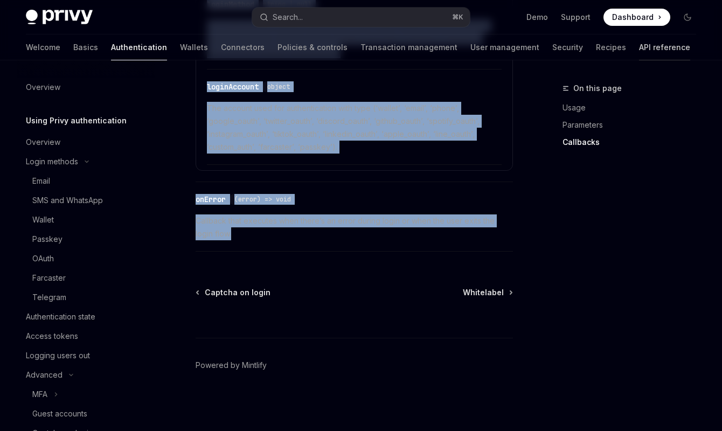
click at [639, 47] on link "API reference" at bounding box center [664, 47] width 51 height 26
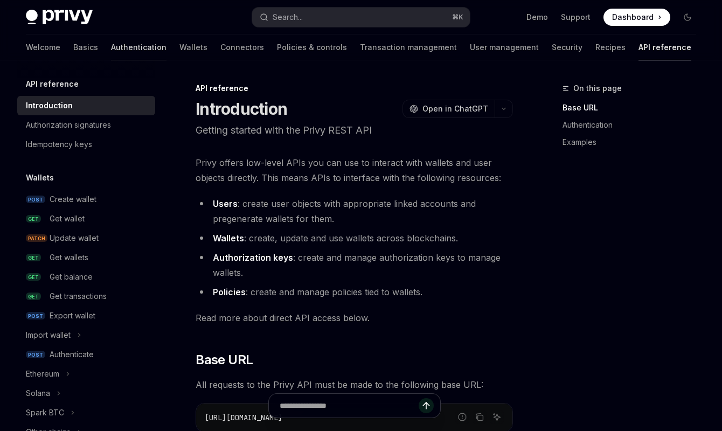
click at [111, 47] on link "Authentication" at bounding box center [139, 47] width 56 height 26
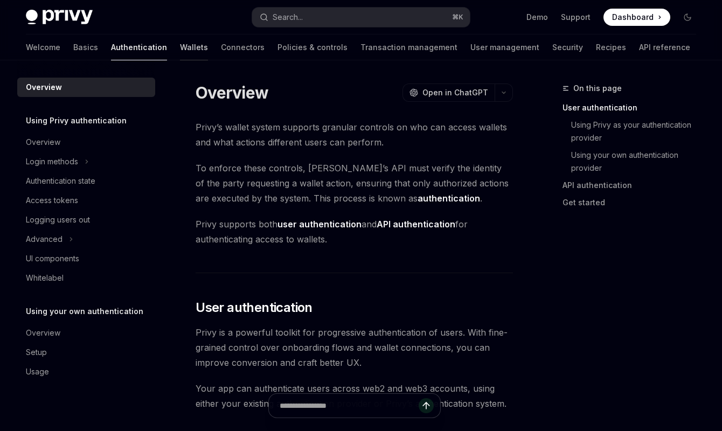
click at [180, 46] on link "Wallets" at bounding box center [194, 47] width 28 height 26
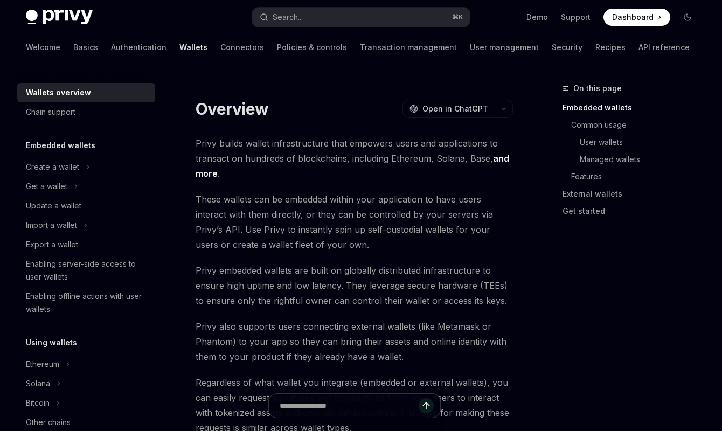
click at [59, 17] on img at bounding box center [59, 17] width 67 height 15
type textarea "*"
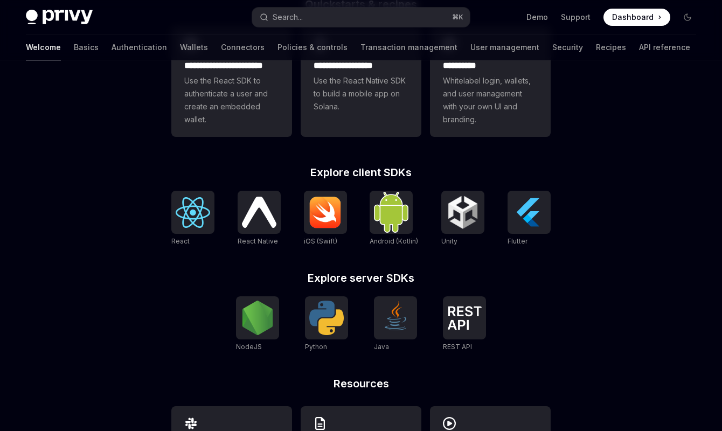
scroll to position [426, 0]
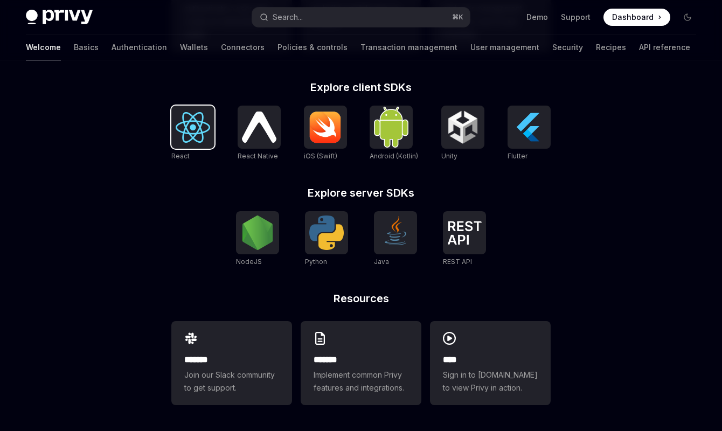
click at [212, 132] on div at bounding box center [192, 127] width 43 height 43
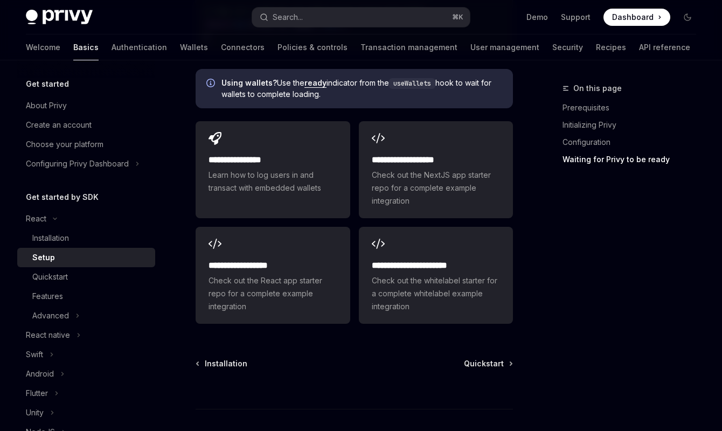
scroll to position [1625, 0]
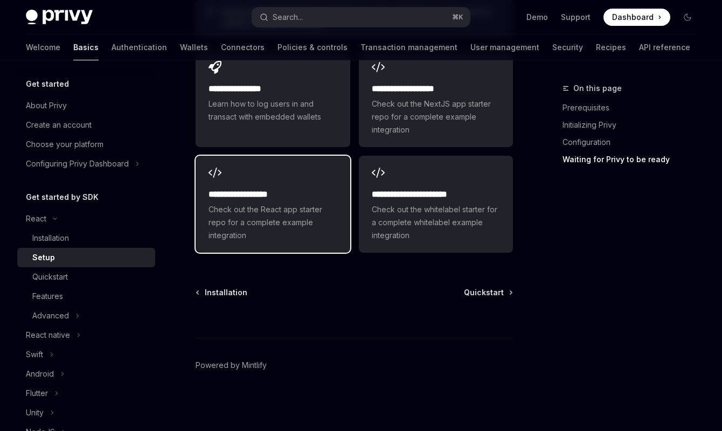
click at [282, 223] on span "Check out the React app starter repo for a complete example integration" at bounding box center [273, 222] width 128 height 39
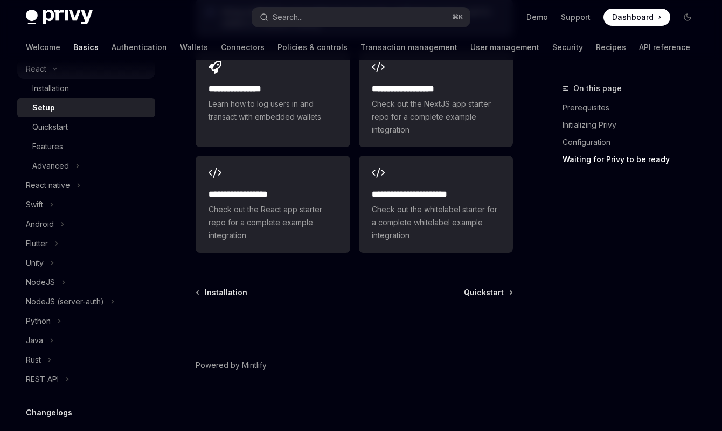
scroll to position [170, 0]
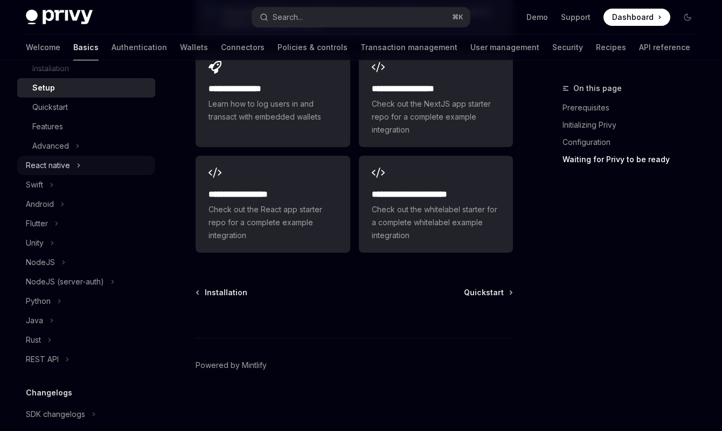
click at [63, 169] on div "React native" at bounding box center [48, 165] width 44 height 13
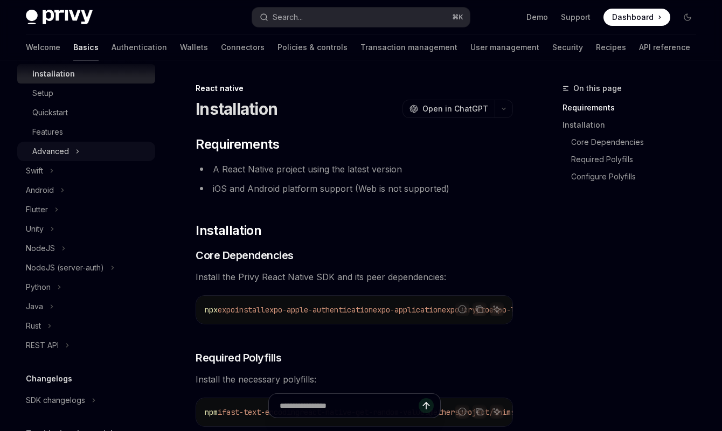
scroll to position [375, 0]
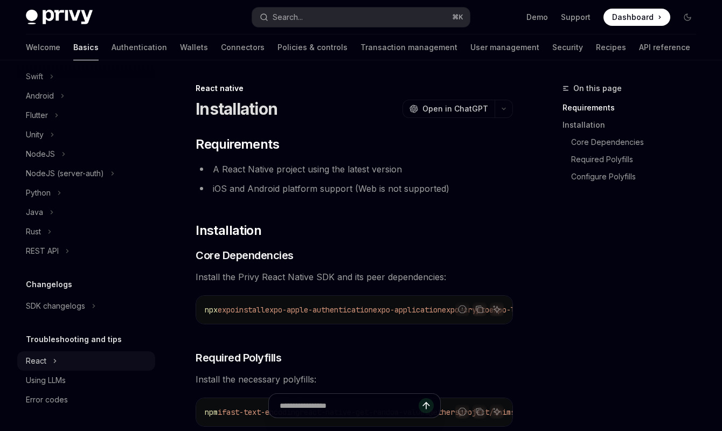
click at [53, 363] on icon "Toggle React section" at bounding box center [55, 361] width 4 height 13
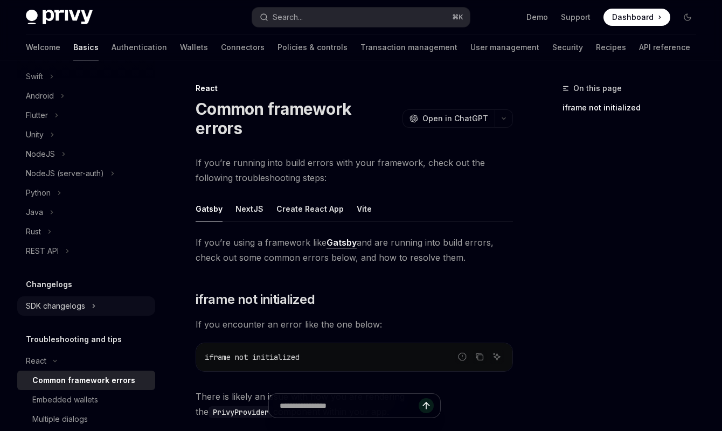
click at [60, 308] on div "SDK changelogs" at bounding box center [55, 306] width 59 height 13
type textarea "*"
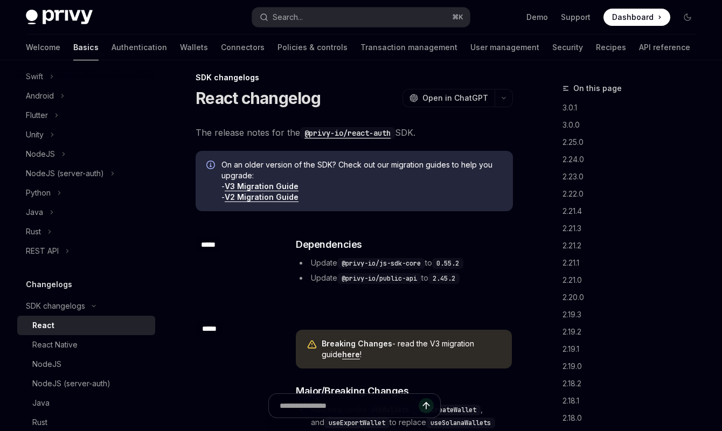
scroll to position [15, 0]
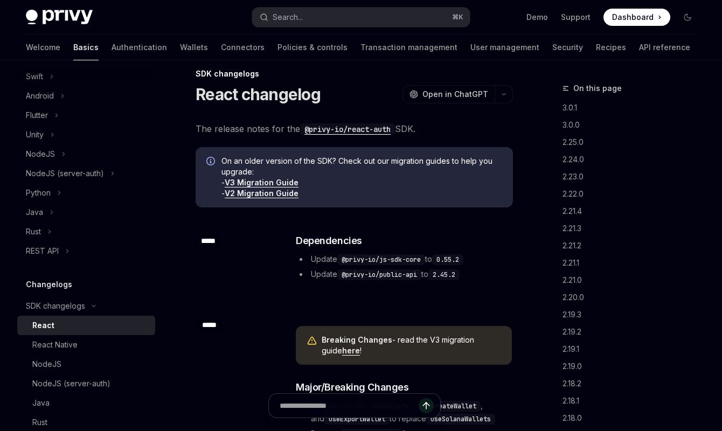
click at [265, 184] on link "V3 Migration Guide" at bounding box center [262, 183] width 74 height 10
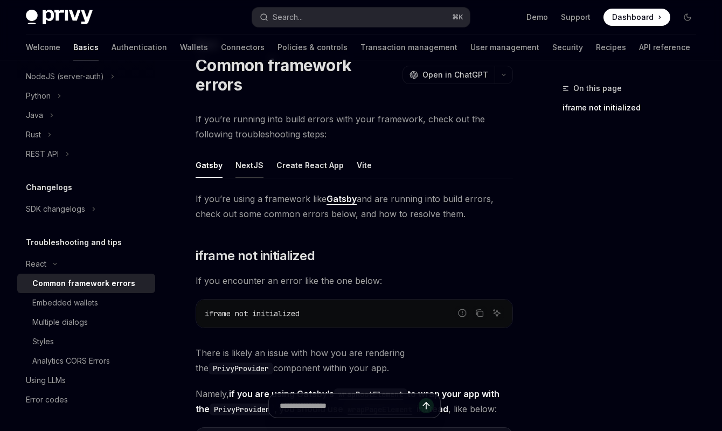
click at [240, 152] on div "NextJS" at bounding box center [249, 164] width 28 height 25
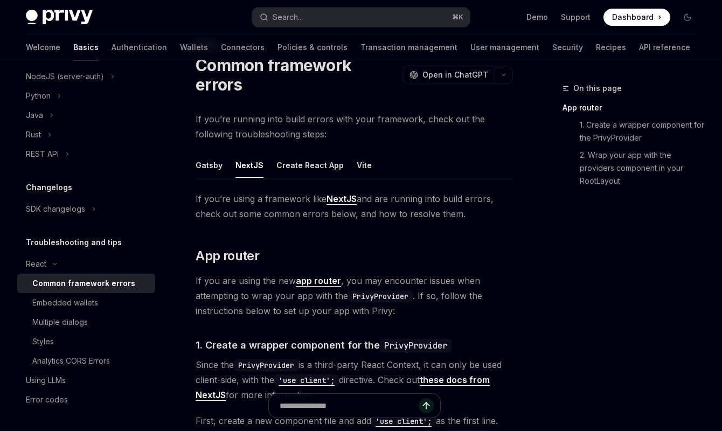
click at [338, 193] on link "NextJS" at bounding box center [342, 198] width 30 height 11
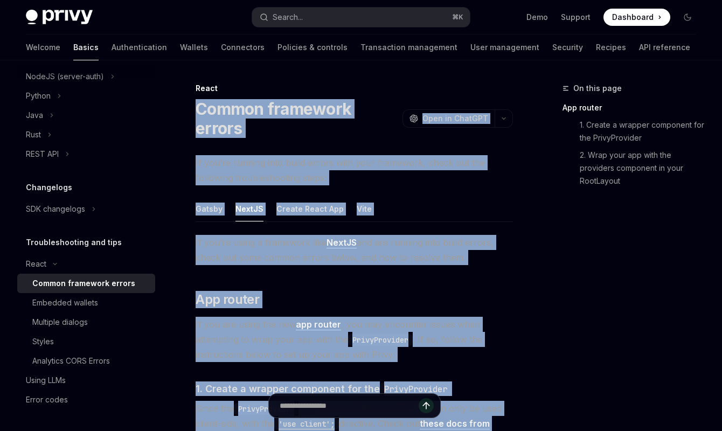
drag, startPoint x: 384, startPoint y: 297, endPoint x: 196, endPoint y: 116, distance: 261.1
copy div "Common framework errors OpenAI Open in ChatGPT OpenAI Open in ChatGPT If you’re…"
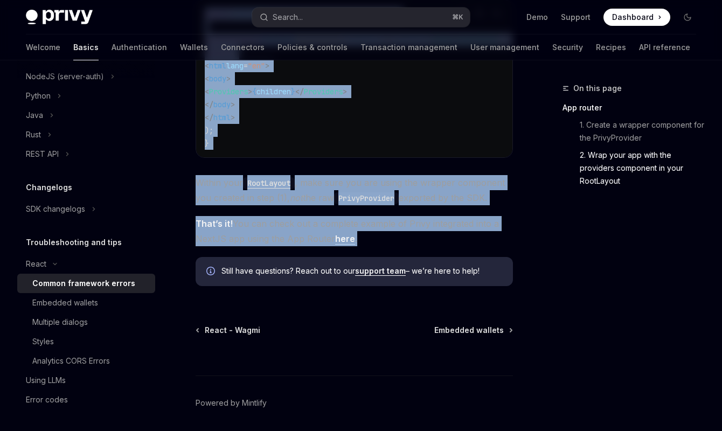
scroll to position [817, 0]
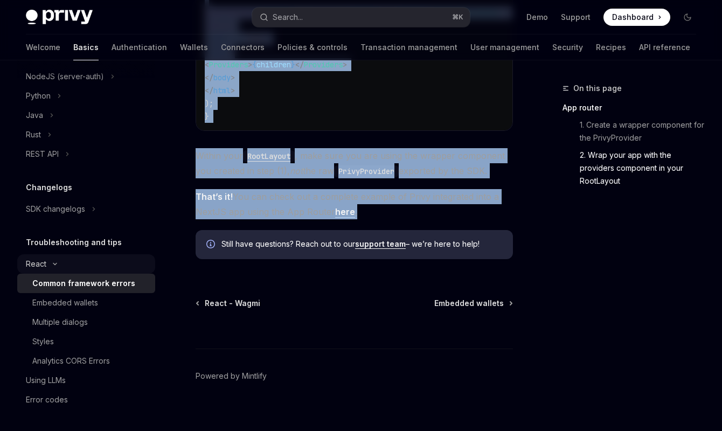
click at [55, 260] on button "React" at bounding box center [86, 263] width 138 height 19
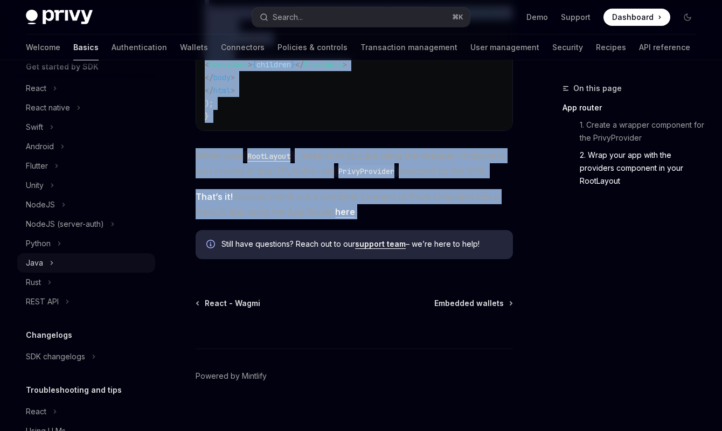
scroll to position [86, 0]
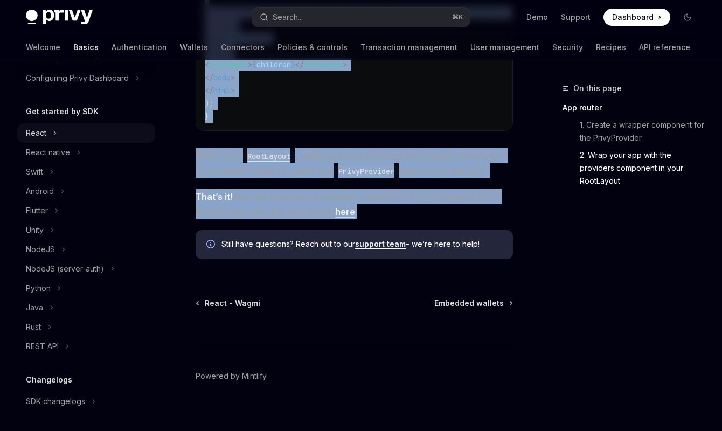
click at [40, 140] on button "React" at bounding box center [86, 132] width 138 height 19
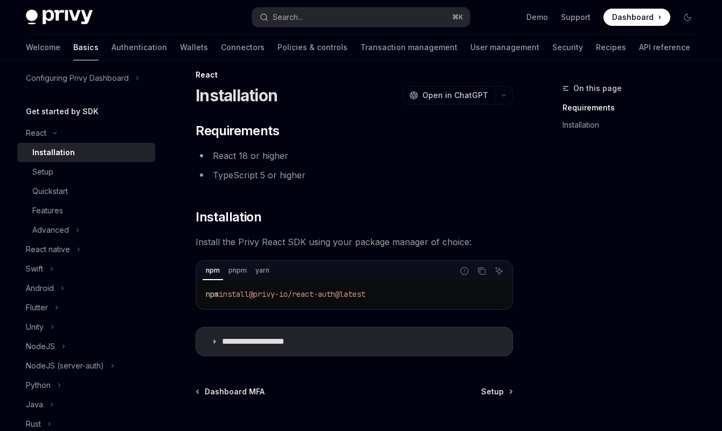
scroll to position [113, 0]
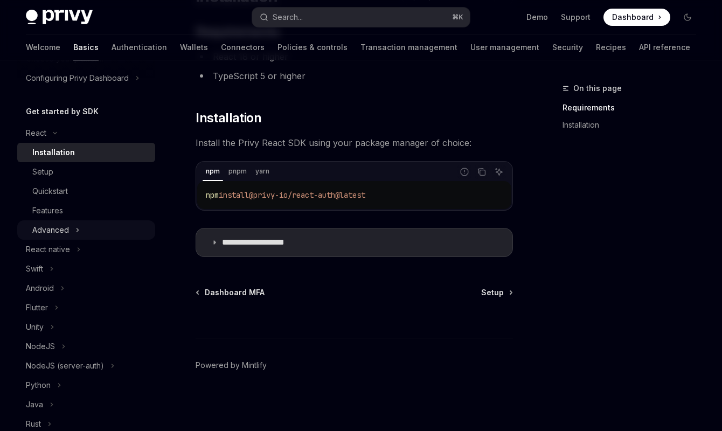
click at [56, 232] on div "Advanced" at bounding box center [50, 230] width 37 height 13
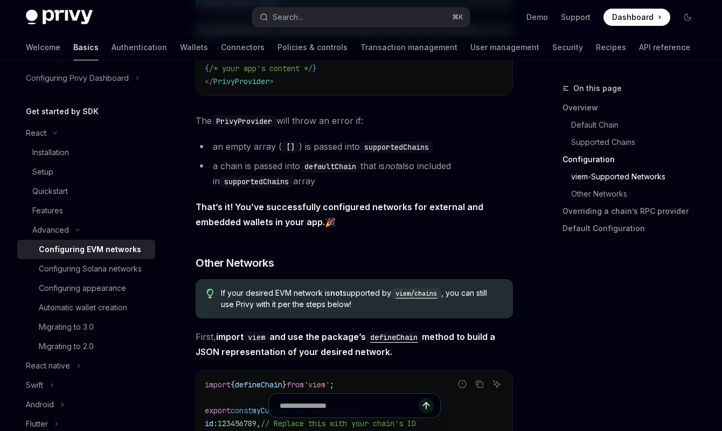
scroll to position [3045, 0]
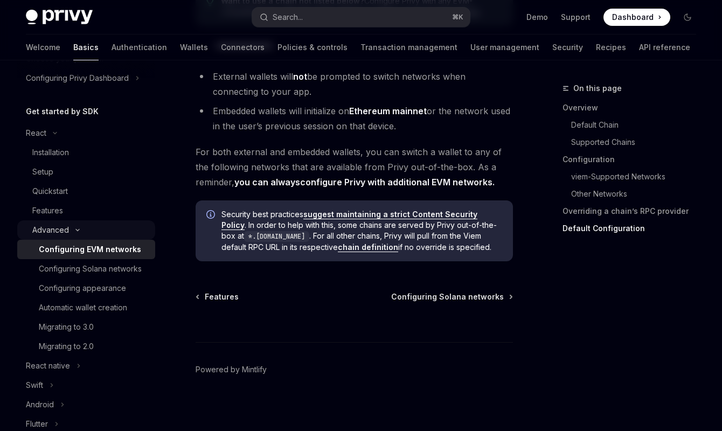
click at [62, 226] on div "Advanced" at bounding box center [50, 230] width 37 height 13
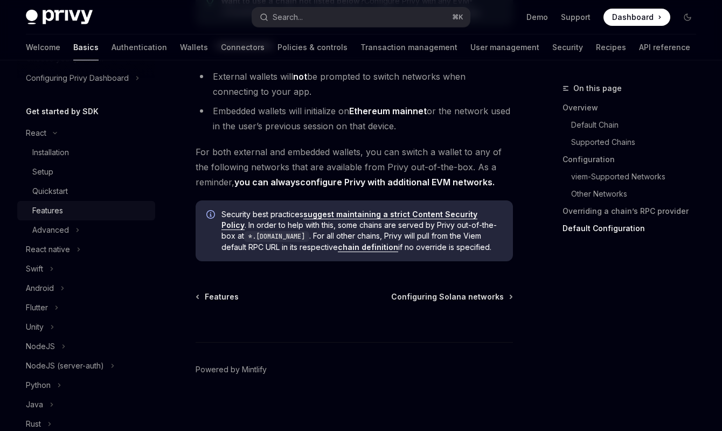
click at [45, 211] on div "Features" at bounding box center [47, 210] width 31 height 13
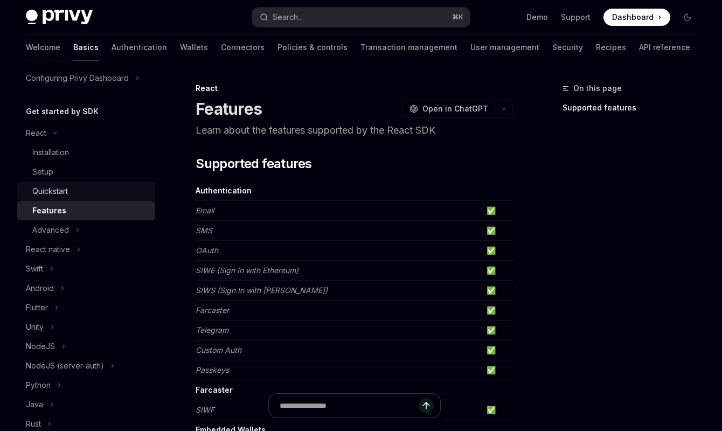
click at [49, 192] on div "Quickstart" at bounding box center [50, 191] width 36 height 13
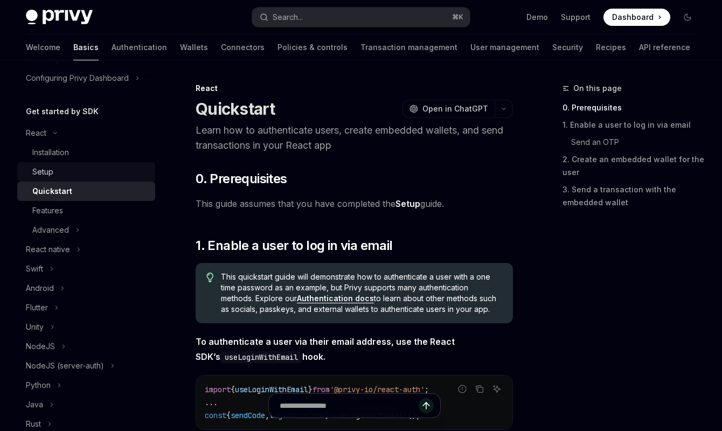
click at [54, 173] on div "Setup" at bounding box center [90, 171] width 116 height 13
type textarea "*"
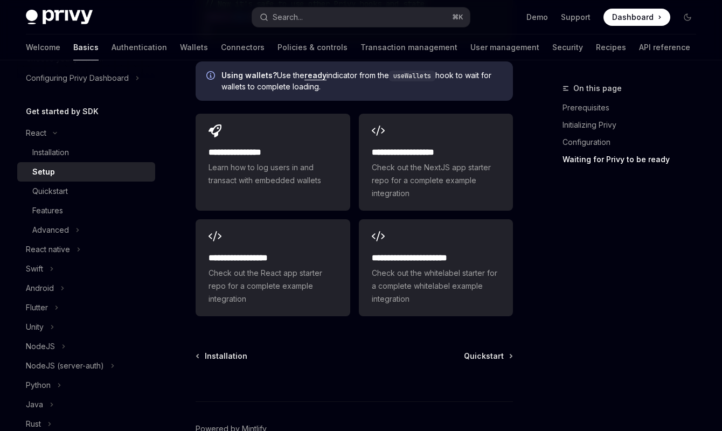
scroll to position [1553, 0]
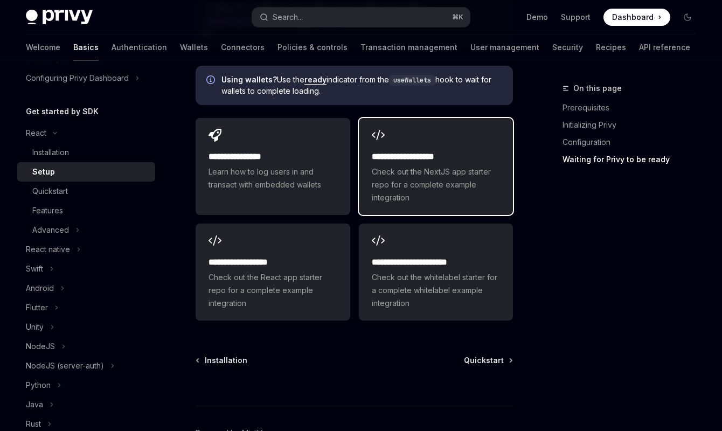
click at [413, 191] on span "Check out the NextJS app starter repo for a complete example integration" at bounding box center [436, 184] width 128 height 39
click at [629, 13] on span "Dashboard" at bounding box center [632, 17] width 41 height 11
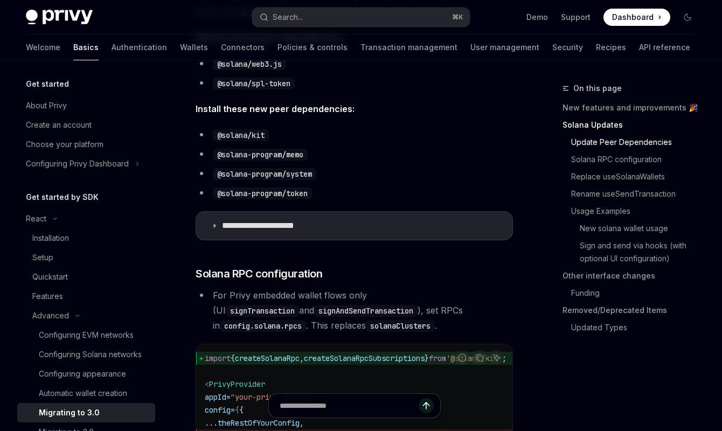
scroll to position [450, 0]
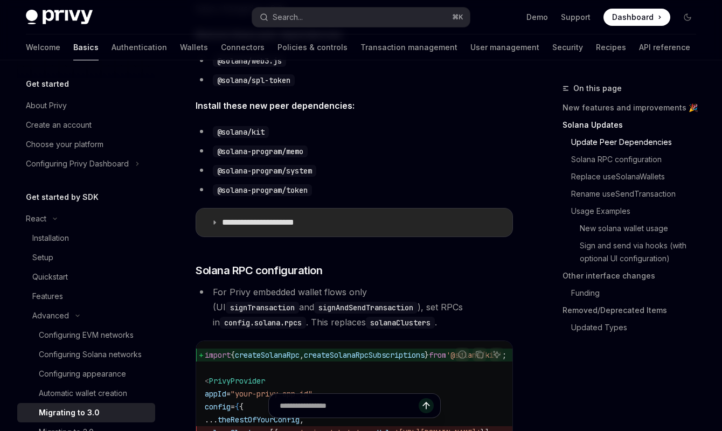
click at [217, 219] on summary "**********" at bounding box center [354, 223] width 316 height 28
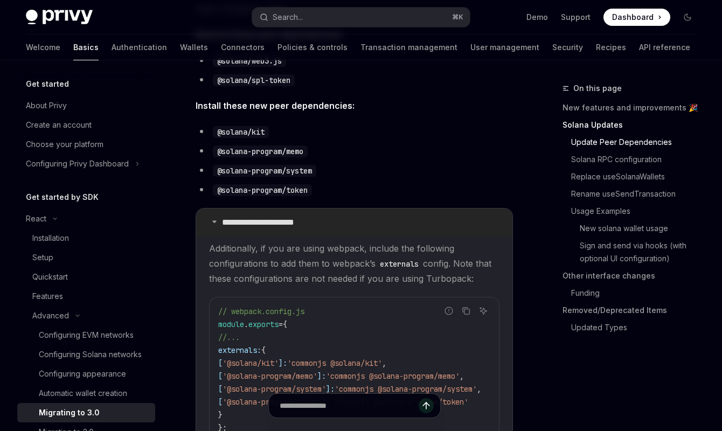
click at [217, 219] on icon at bounding box center [214, 221] width 6 height 6
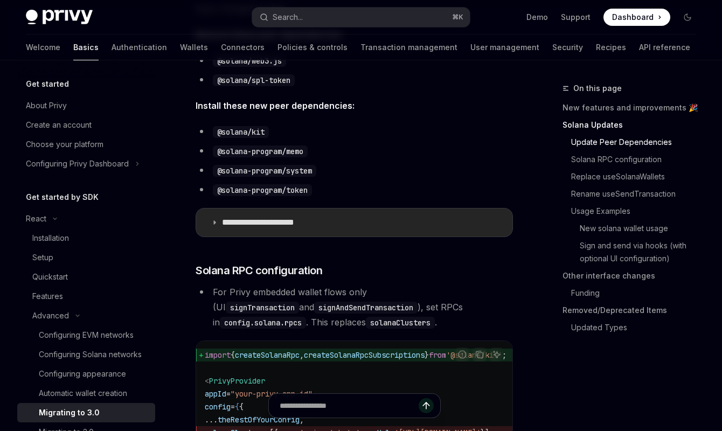
scroll to position [490, 0]
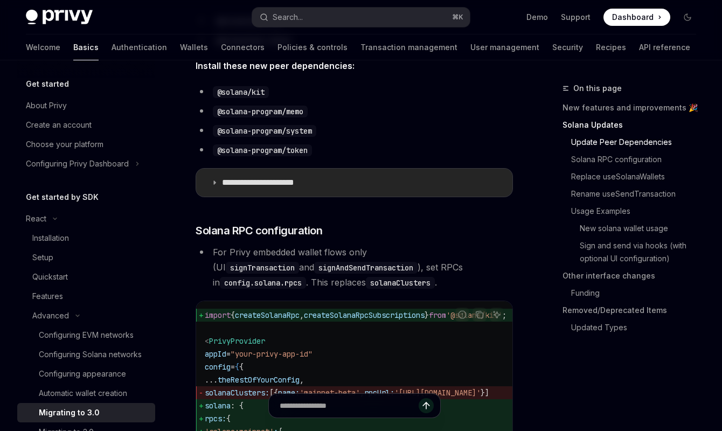
click at [211, 187] on summary "**********" at bounding box center [354, 183] width 316 height 28
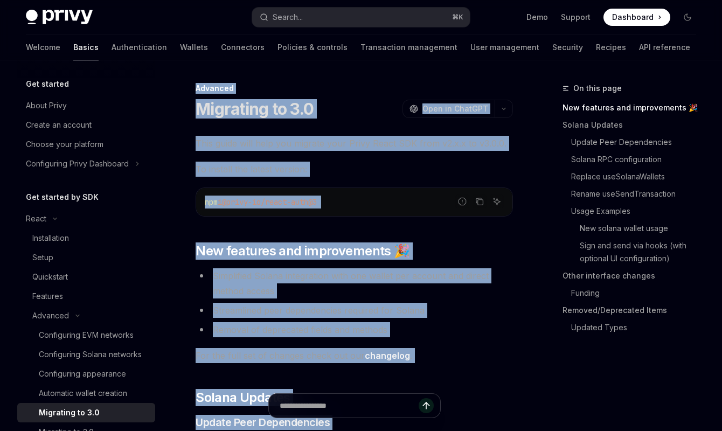
drag, startPoint x: 435, startPoint y: 244, endPoint x: 189, endPoint y: 91, distance: 290.1
copy div "**********"
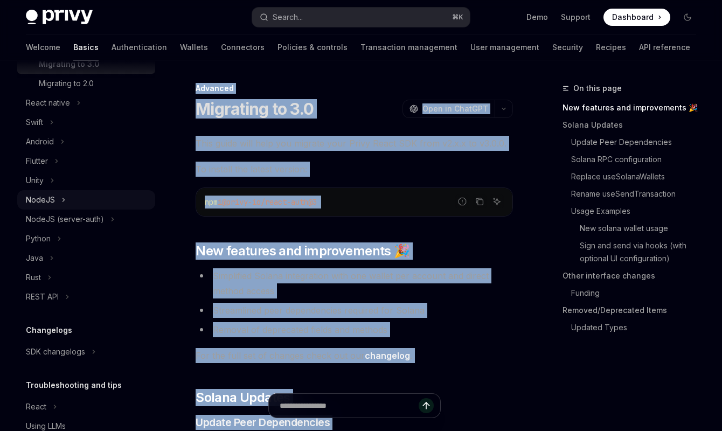
scroll to position [359, 0]
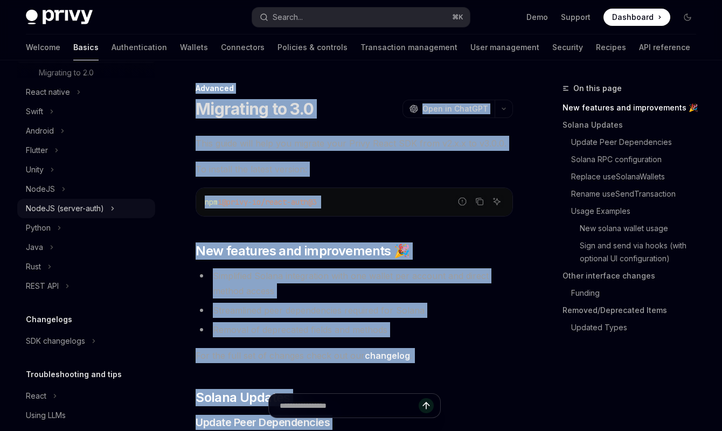
click at [54, 213] on div "NodeJS (server-auth)" at bounding box center [65, 208] width 78 height 13
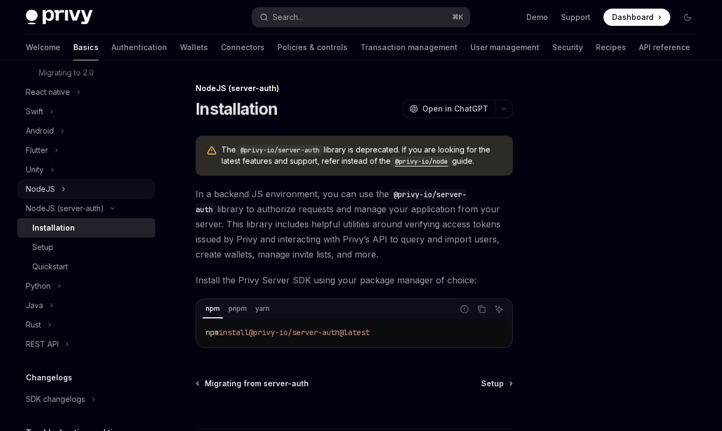
click at [80, 184] on button "NodeJS" at bounding box center [86, 188] width 138 height 19
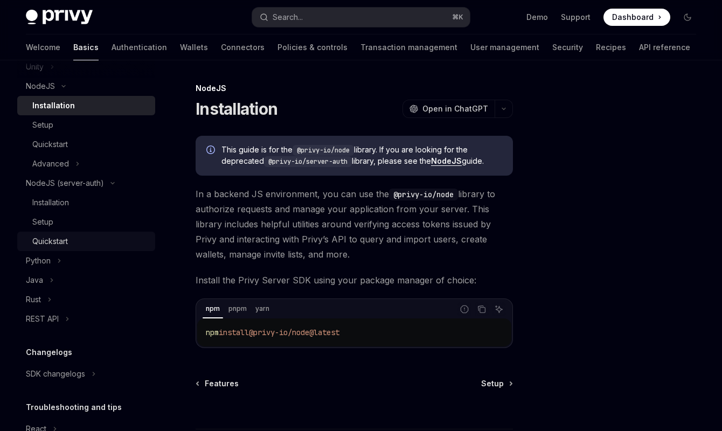
scroll to position [466, 0]
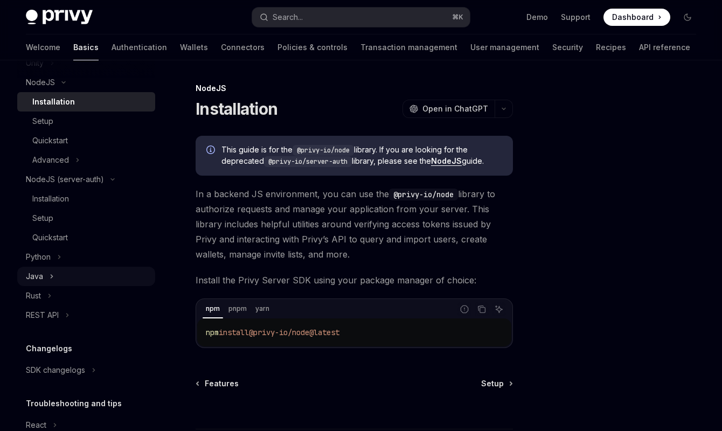
click at [57, 283] on button "Java" at bounding box center [86, 276] width 138 height 19
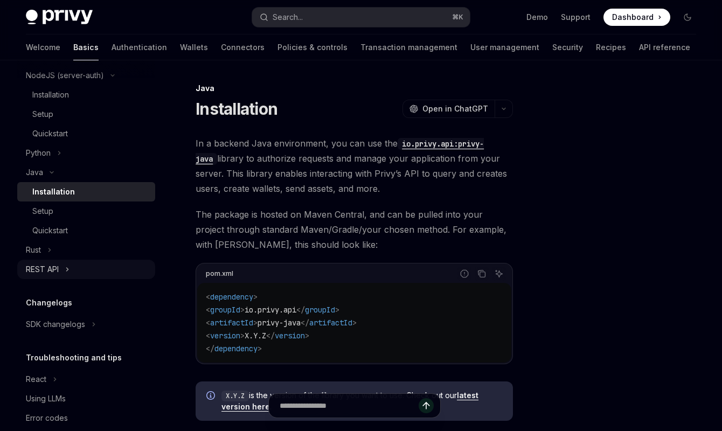
scroll to position [588, 0]
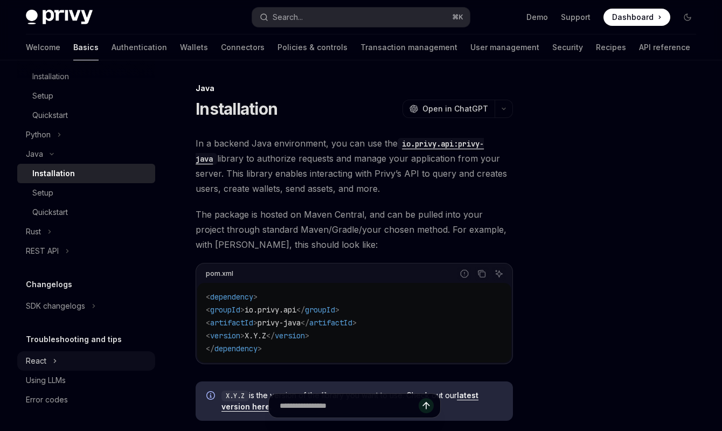
click at [57, 362] on button "React" at bounding box center [86, 360] width 138 height 19
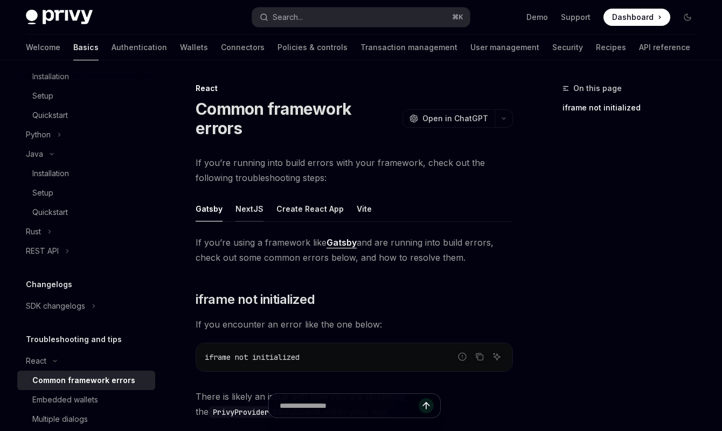
click at [240, 196] on div "NextJS" at bounding box center [249, 208] width 28 height 25
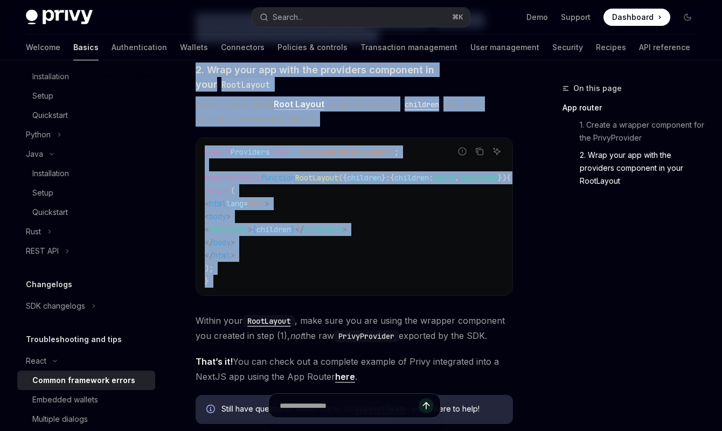
drag, startPoint x: 196, startPoint y: 227, endPoint x: 380, endPoint y: 297, distance: 197.2
click at [380, 297] on div "If you’re using a framework like NextJS and are running into build errors, chec…" at bounding box center [354, 8] width 317 height 850
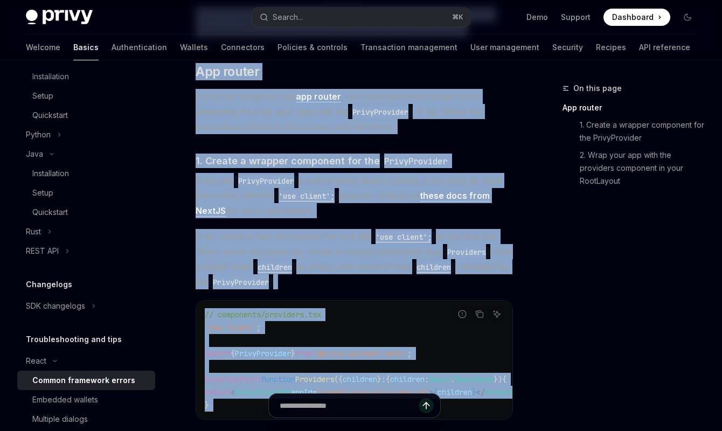
scroll to position [217, 0]
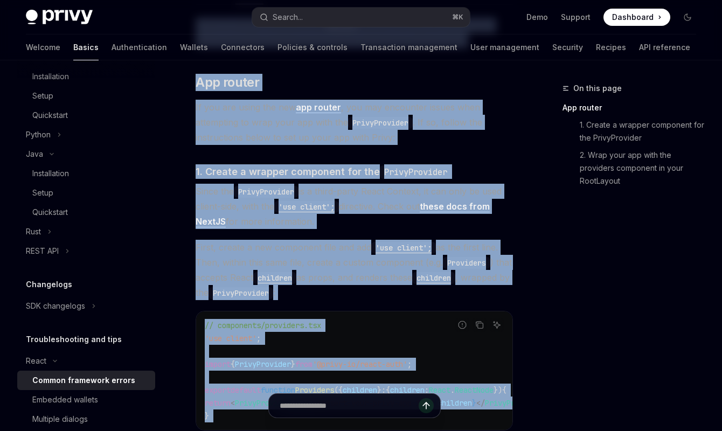
click at [369, 261] on span "First, create a new component file and add 'use client'; as the first line. The…" at bounding box center [354, 270] width 317 height 60
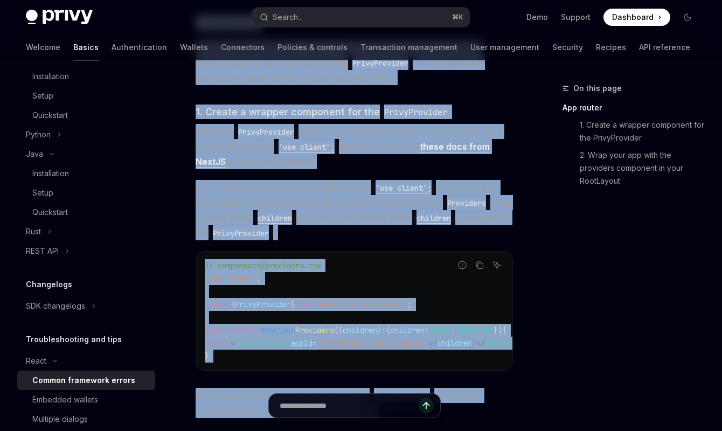
scroll to position [817, 0]
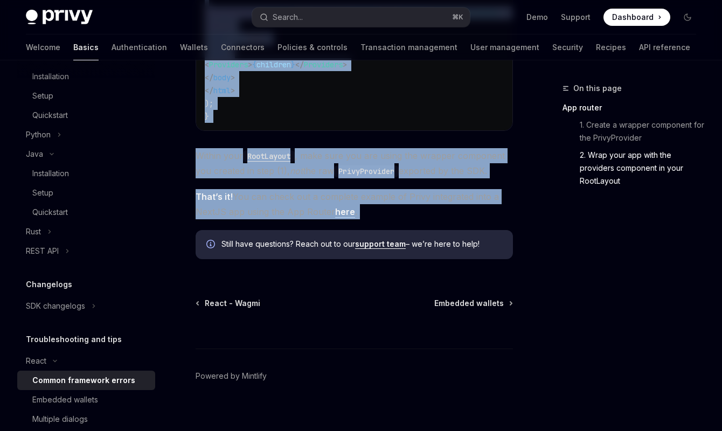
drag, startPoint x: 192, startPoint y: 120, endPoint x: 430, endPoint y: 212, distance: 254.7
copy div "If you’re using a framework like NextJS and are running into build errors, chec…"
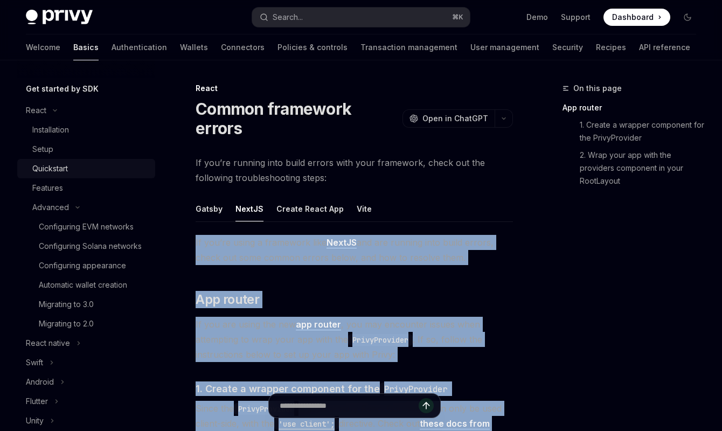
scroll to position [108, 0]
click at [71, 300] on div "Migrating to 3.0" at bounding box center [66, 305] width 55 height 13
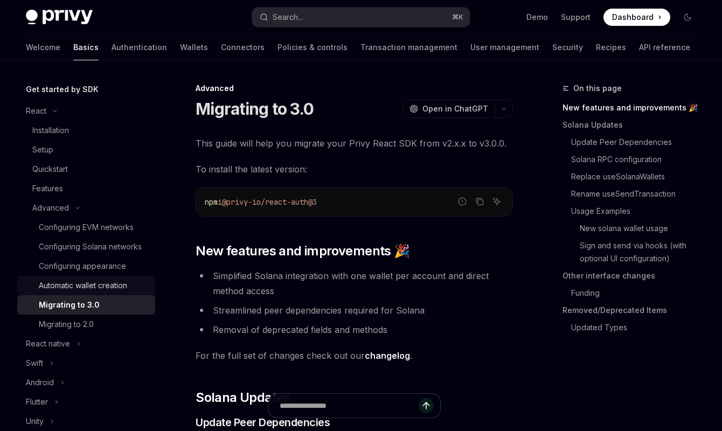
click at [89, 281] on div "Automatic wallet creation" at bounding box center [83, 285] width 88 height 13
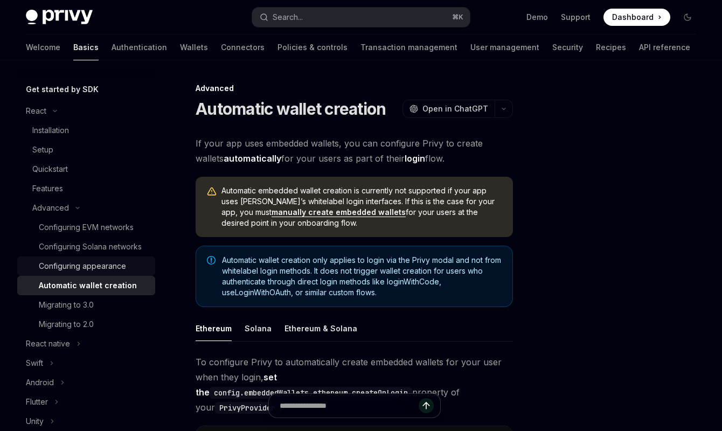
click at [82, 267] on div "Configuring appearance" at bounding box center [82, 266] width 87 height 13
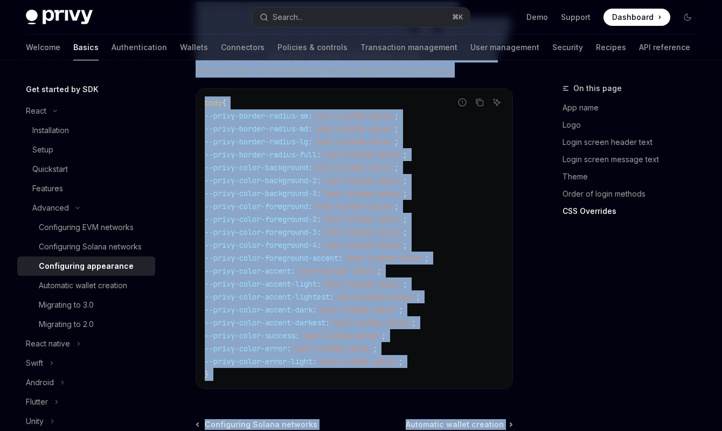
scroll to position [2979, 0]
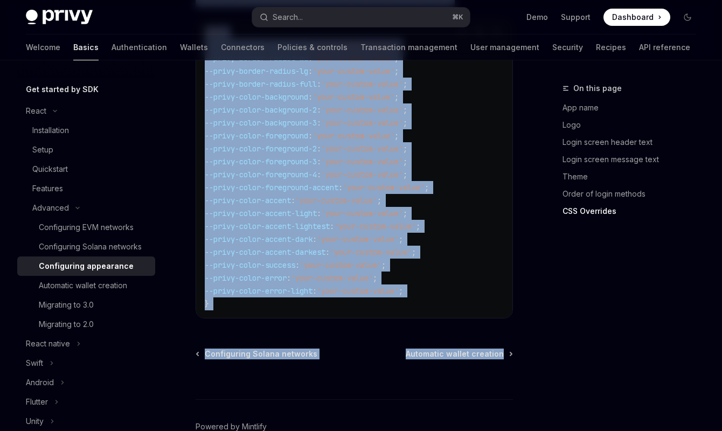
drag, startPoint x: 193, startPoint y: 110, endPoint x: 350, endPoint y: 309, distance: 253.3
copy div "Configuring appearance OpenAI Open in ChatGPT OpenAI Open in ChatGPT Privy’s UI…"
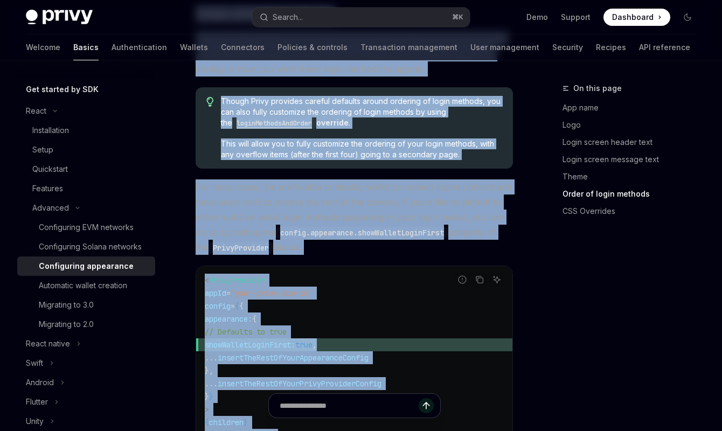
scroll to position [2306, 0]
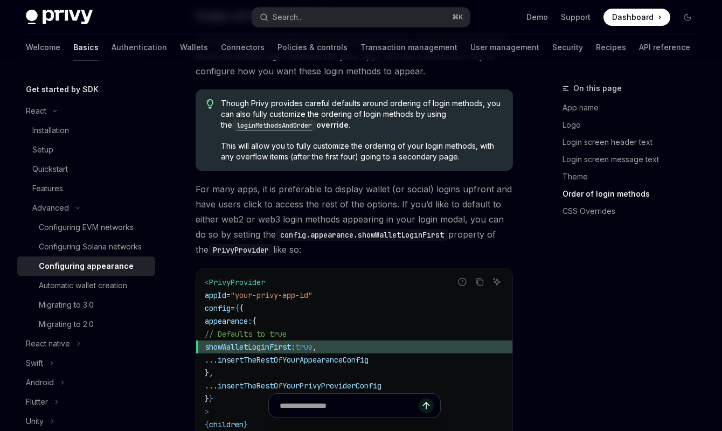
click at [329, 276] on code "< PrivyProvider appId = "your-privy-app-id" config = { { appearance: { // Defau…" at bounding box center [354, 360] width 299 height 168
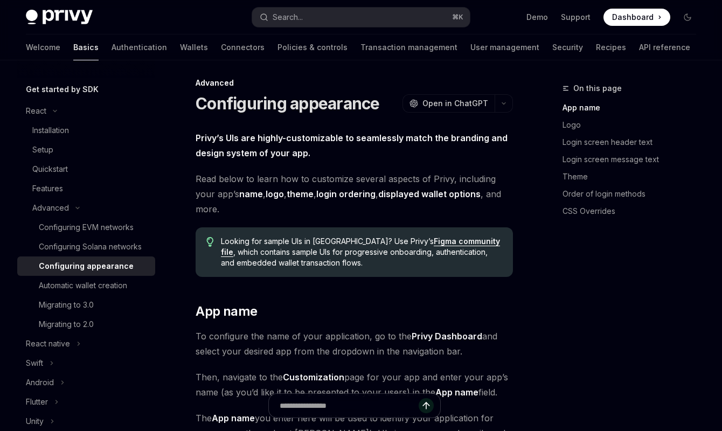
scroll to position [0, 0]
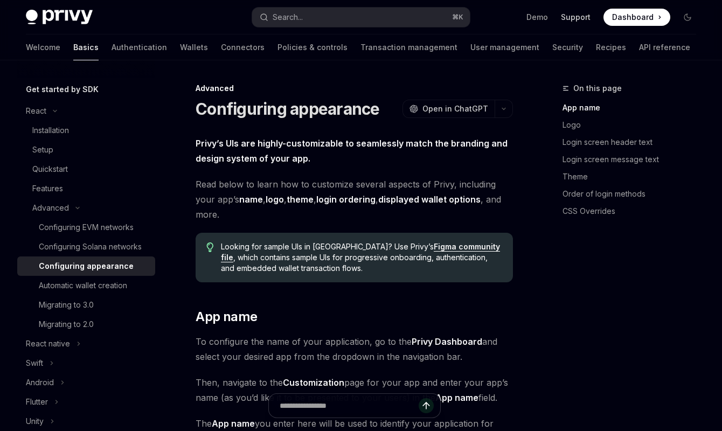
click at [572, 19] on link "Support" at bounding box center [576, 17] width 30 height 11
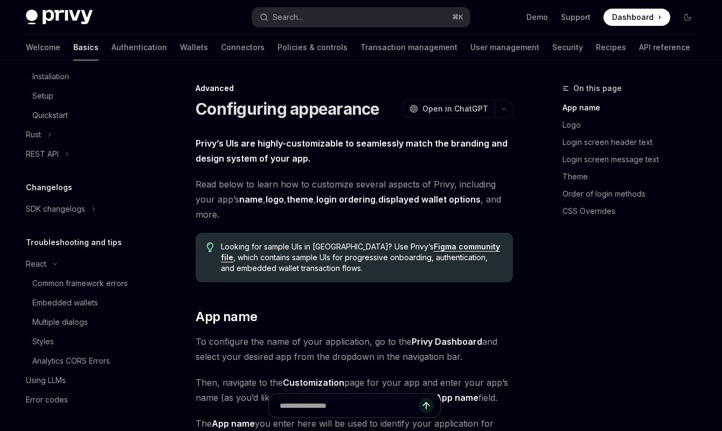
scroll to position [654, 0]
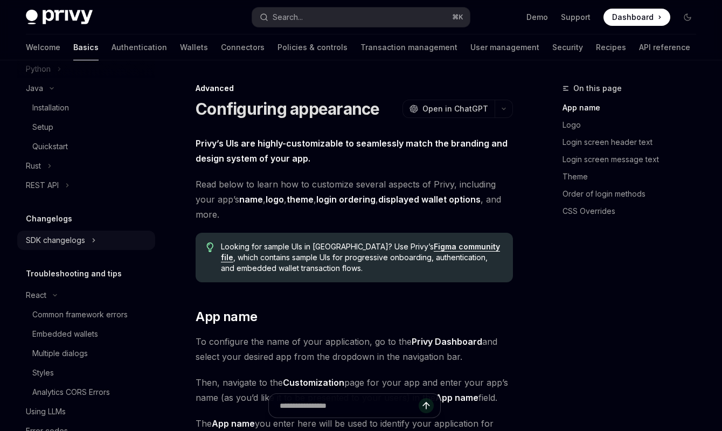
click at [54, 243] on div "SDK changelogs" at bounding box center [55, 240] width 59 height 13
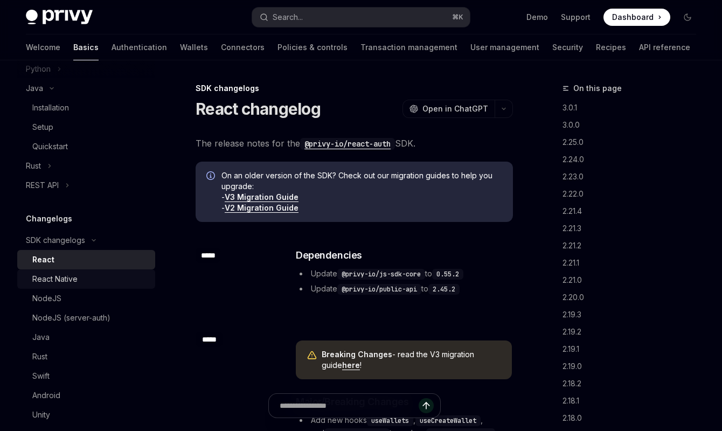
click at [76, 273] on div "React Native" at bounding box center [54, 279] width 45 height 13
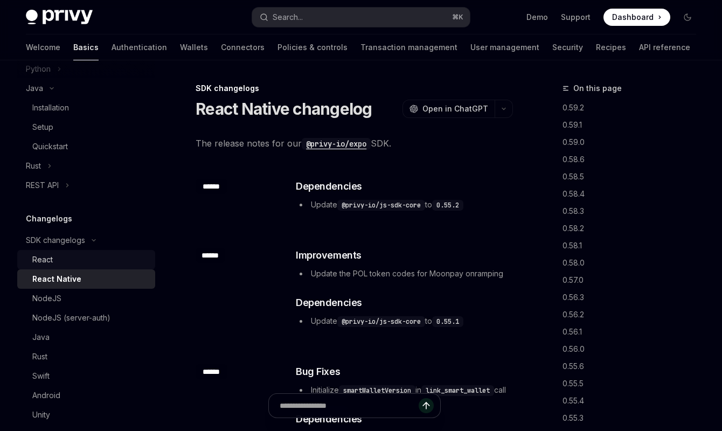
click at [63, 256] on div "React" at bounding box center [90, 259] width 116 height 13
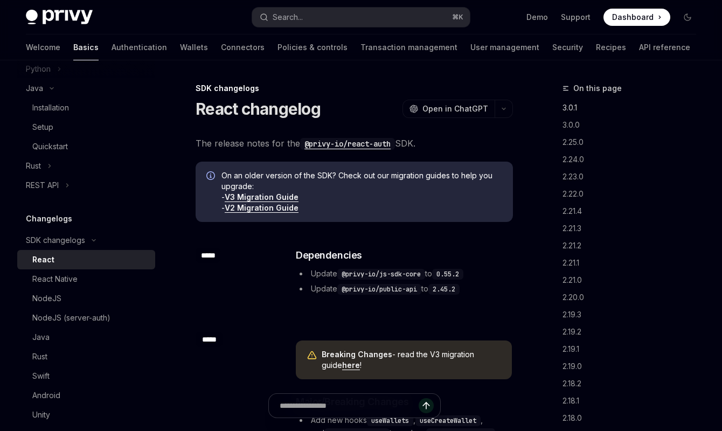
click at [572, 103] on link "3.0.1" at bounding box center [634, 107] width 142 height 17
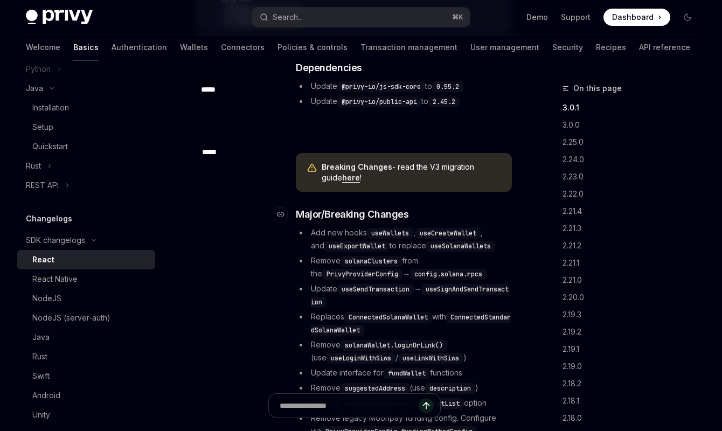
scroll to position [192, 0]
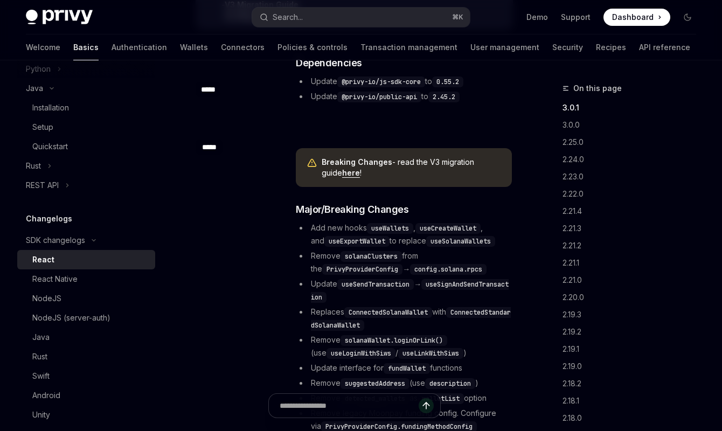
click at [342, 172] on link "here" at bounding box center [351, 173] width 18 height 10
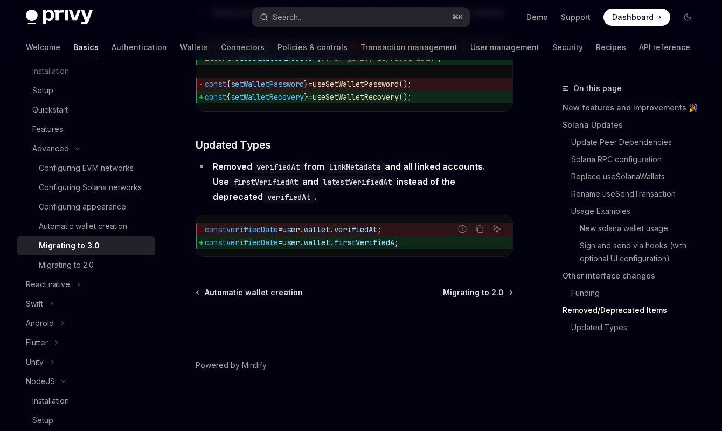
scroll to position [4979, 0]
click at [89, 171] on div "Configuring EVM networks" at bounding box center [86, 168] width 95 height 13
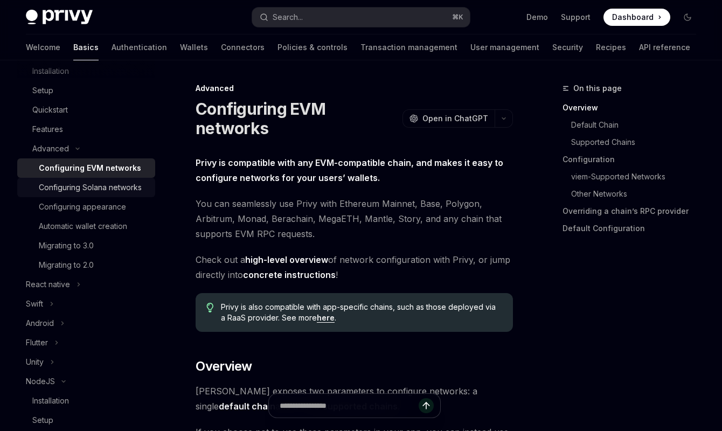
click at [93, 183] on div "Configuring Solana networks" at bounding box center [90, 187] width 103 height 13
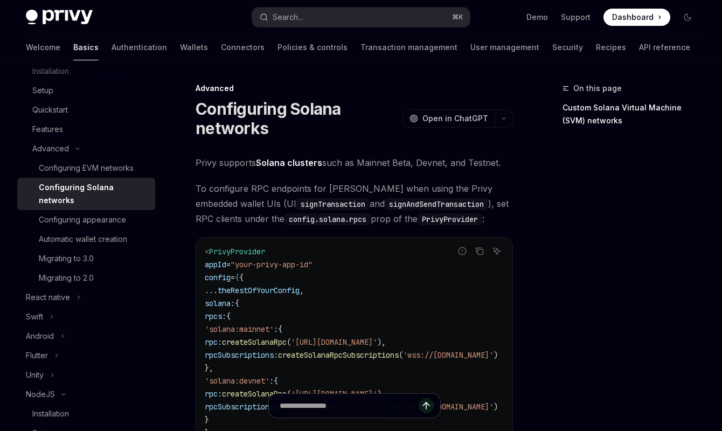
drag, startPoint x: 297, startPoint y: 162, endPoint x: 303, endPoint y: 162, distance: 5.9
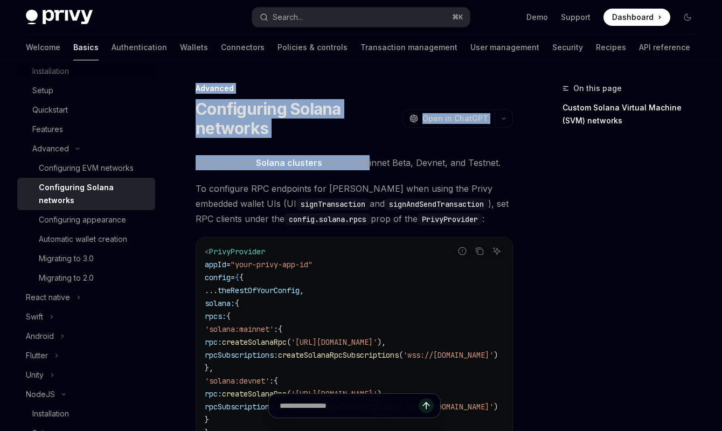
drag, startPoint x: 366, startPoint y: 158, endPoint x: 538, endPoint y: 170, distance: 172.3
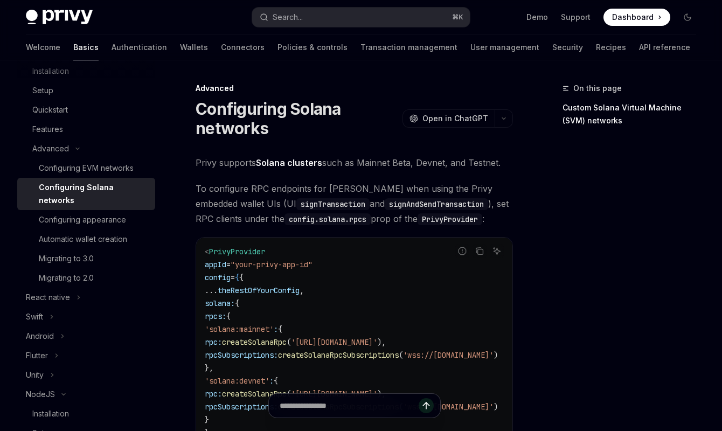
drag, startPoint x: 522, startPoint y: 162, endPoint x: 273, endPoint y: 237, distance: 259.5
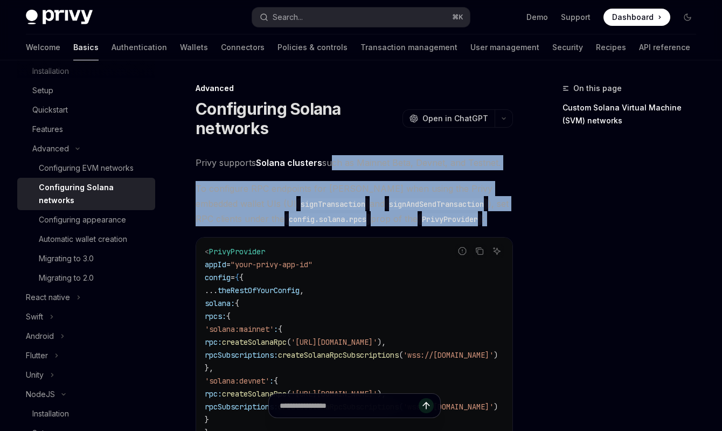
drag, startPoint x: 330, startPoint y: 164, endPoint x: 518, endPoint y: 237, distance: 201.6
click at [60, 163] on div "Configuring EVM networks" at bounding box center [86, 168] width 95 height 13
click at [52, 116] on link "Quickstart" at bounding box center [86, 109] width 138 height 19
type textarea "*"
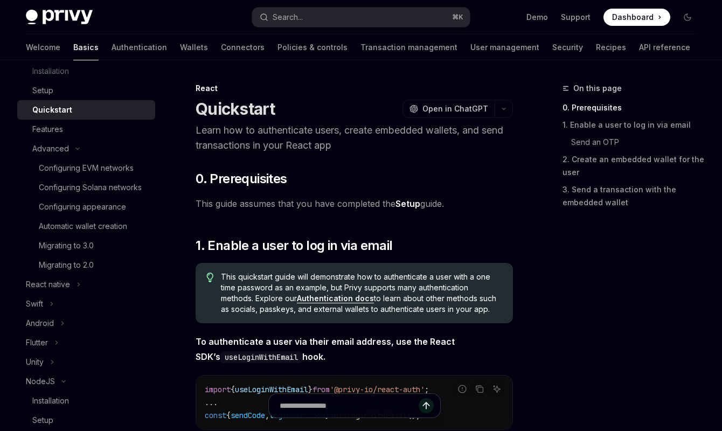
scroll to position [114, 0]
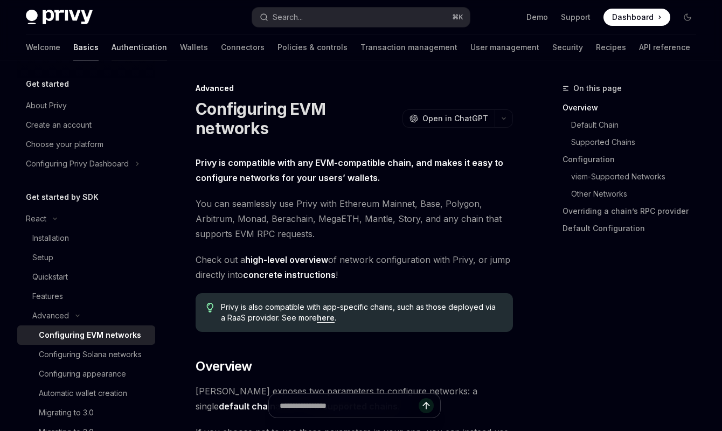
click at [112, 56] on link "Authentication" at bounding box center [140, 47] width 56 height 26
type textarea "*"
